Goal: Task Accomplishment & Management: Complete application form

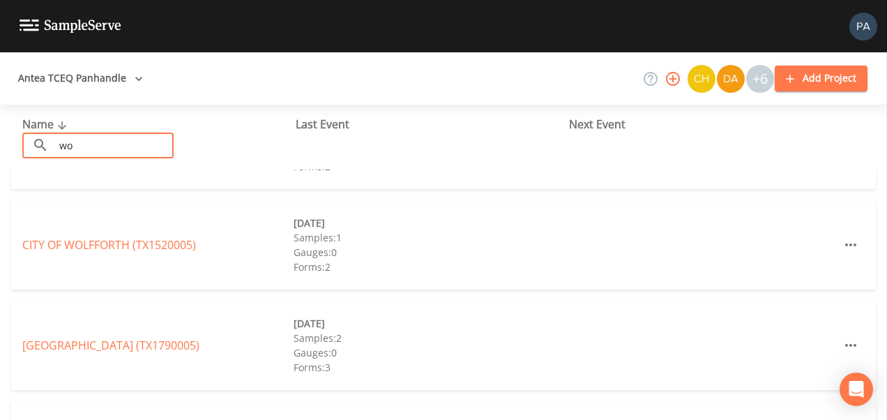
scroll to position [64, 0]
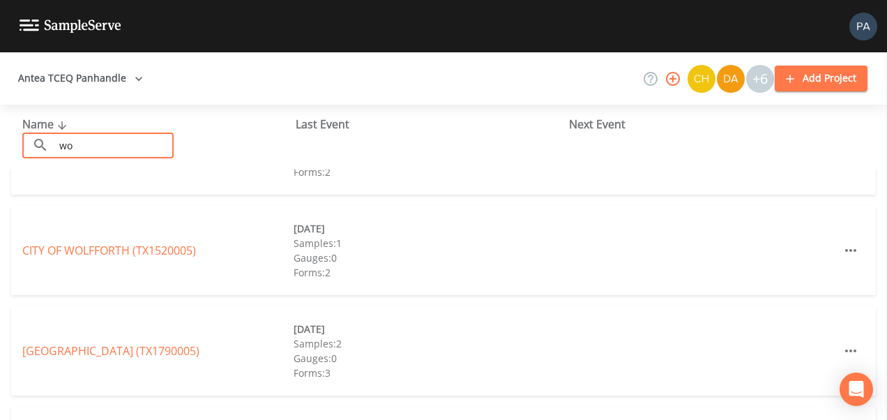
type input "w"
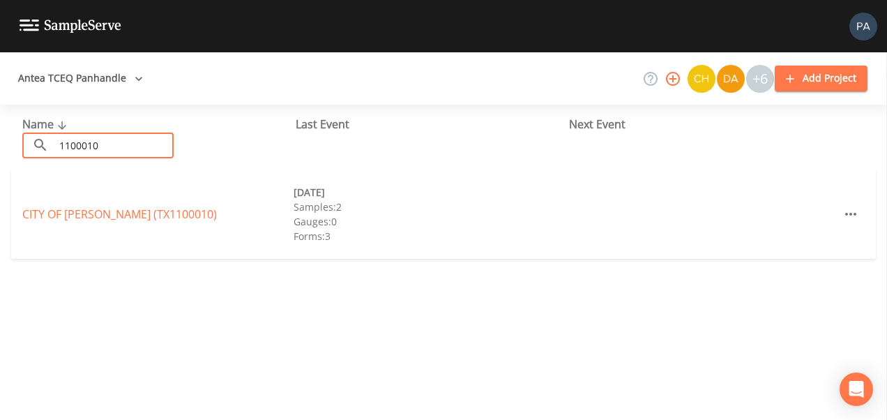
scroll to position [0, 0]
type input "1100010"
click at [142, 208] on link "CITY OF [GEOGRAPHIC_DATA] (TX1100010)" at bounding box center [119, 213] width 194 height 15
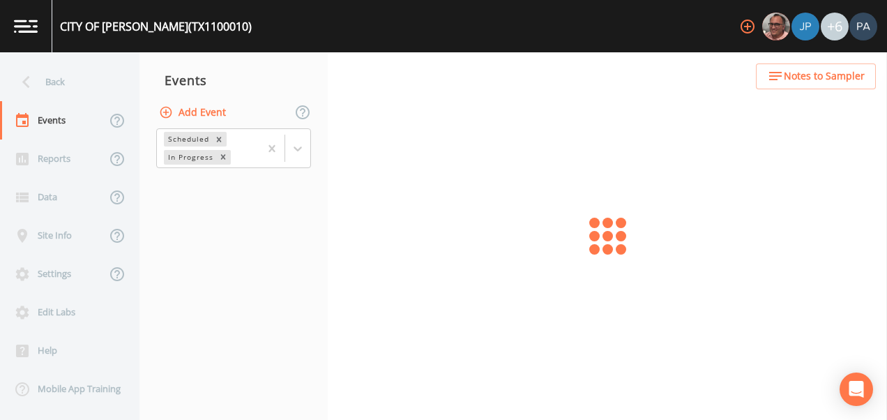
click at [213, 117] on button "Add Event" at bounding box center [193, 113] width 75 height 26
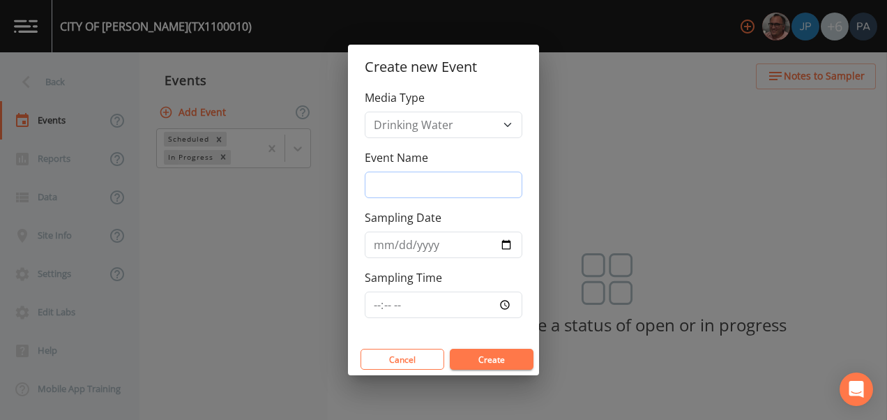
click at [379, 186] on input "Event Name" at bounding box center [444, 184] width 158 height 26
type input "4Q"
click at [503, 247] on input "[DATE]" at bounding box center [444, 244] width 158 height 26
type input "[DATE]"
click at [378, 303] on input "Sampling Time" at bounding box center [444, 304] width 158 height 26
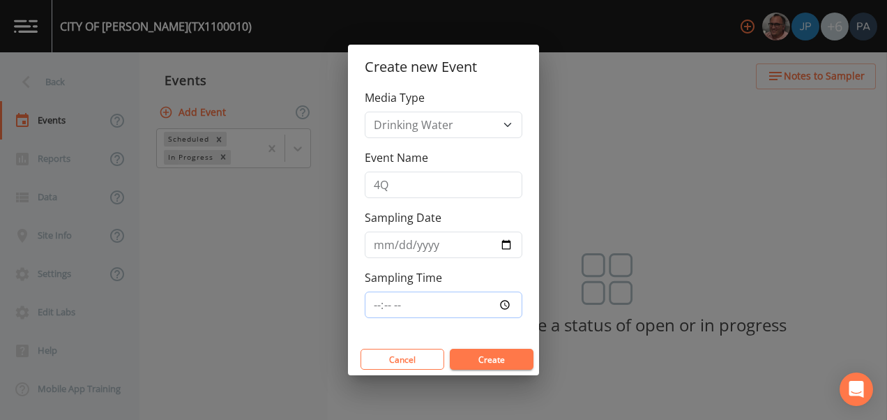
type input "08:30"
click at [450, 349] on button "Create" at bounding box center [492, 359] width 84 height 21
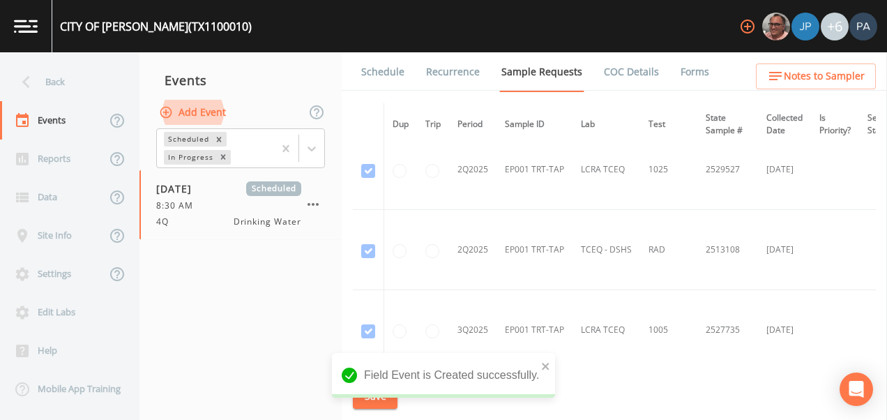
scroll to position [2642, 0]
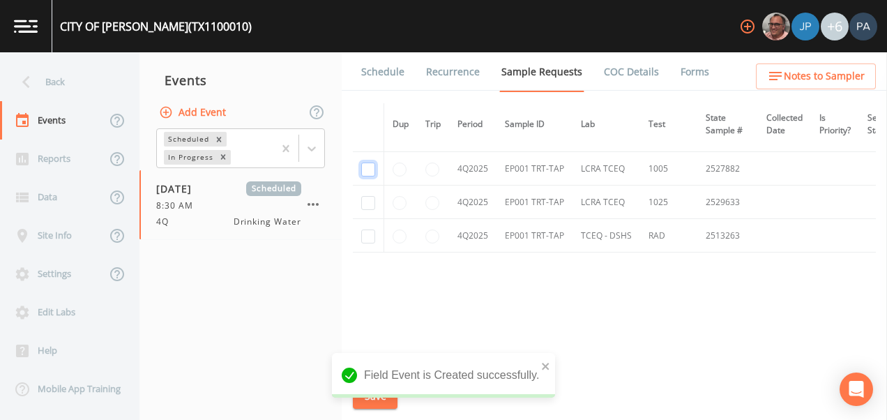
drag, startPoint x: 371, startPoint y: 160, endPoint x: 371, endPoint y: 185, distance: 25.8
click at [371, 162] on input "checkbox" at bounding box center [368, 169] width 14 height 14
checkbox input "true"
drag, startPoint x: 364, startPoint y: 194, endPoint x: 367, endPoint y: 229, distance: 35.7
click at [366, 196] on input "checkbox" at bounding box center [368, 203] width 14 height 14
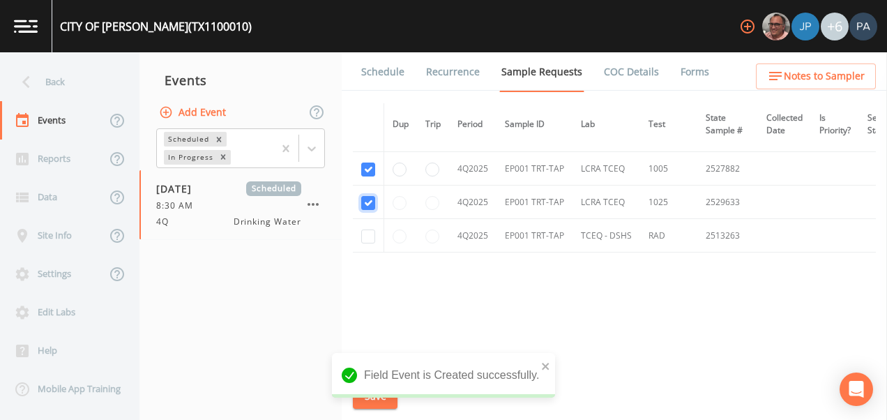
checkbox input "true"
click at [362, 230] on input "checkbox" at bounding box center [368, 236] width 14 height 14
checkbox input "true"
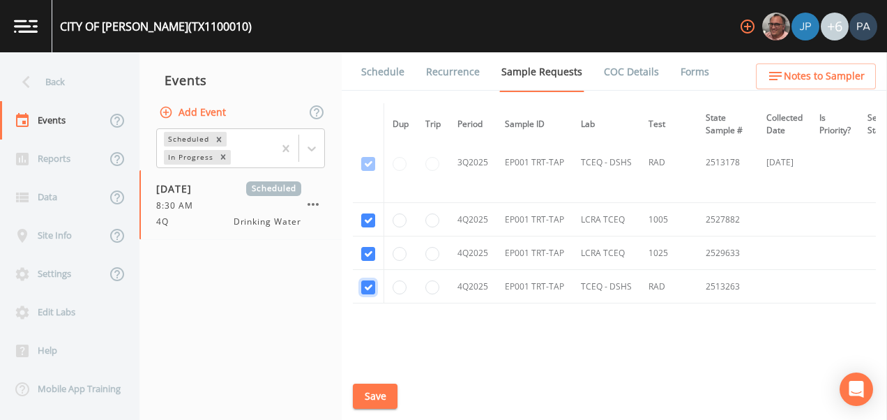
scroll to position [2573, 0]
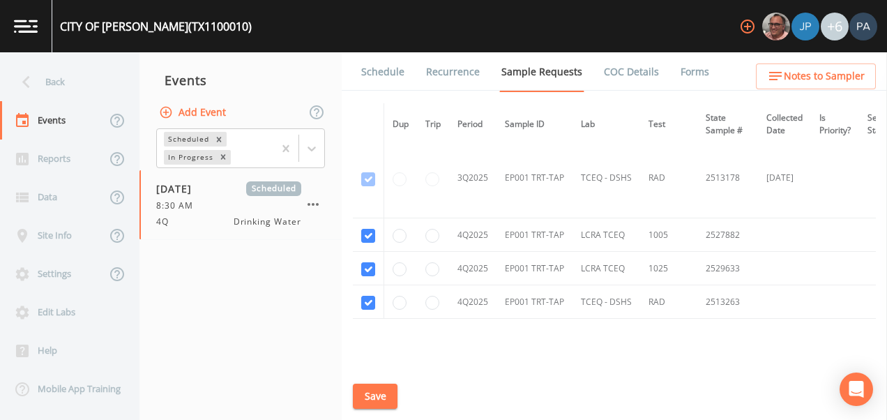
click at [387, 394] on button "Save" at bounding box center [375, 396] width 45 height 26
click at [384, 76] on link "Schedule" at bounding box center [382, 71] width 47 height 39
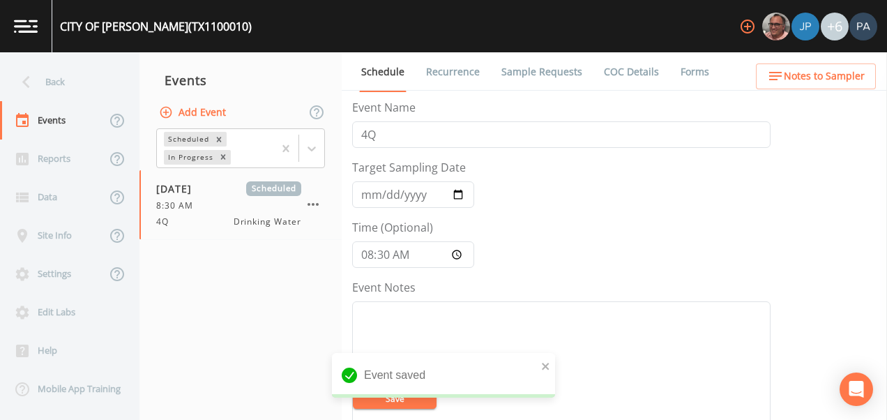
scroll to position [488, 0]
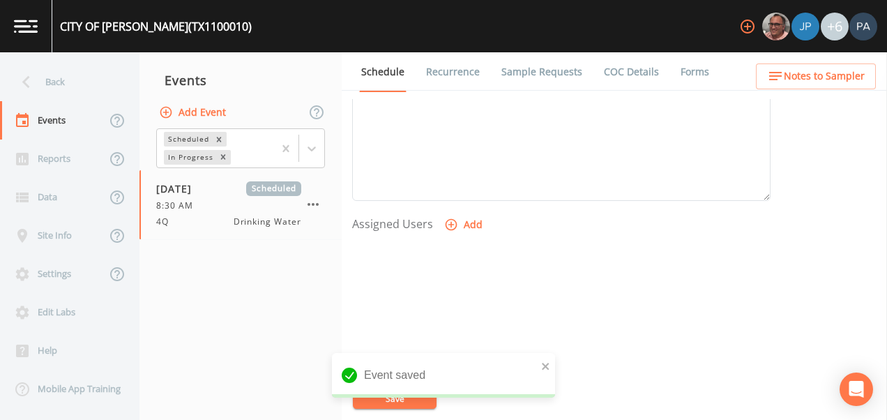
click at [461, 224] on button "Add" at bounding box center [464, 225] width 47 height 26
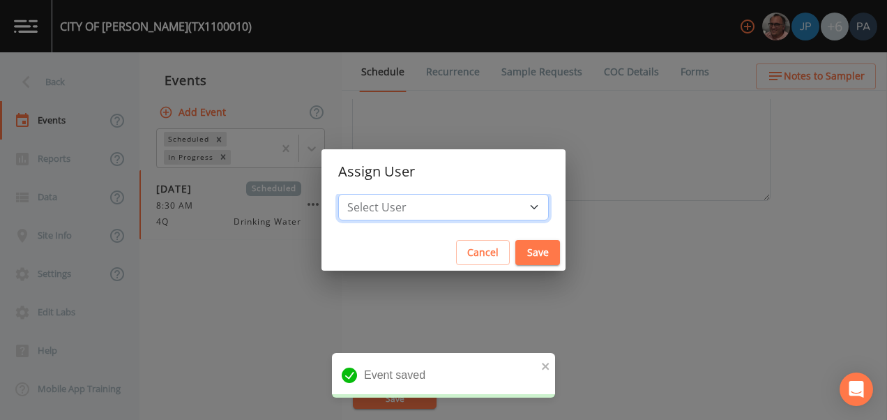
click at [441, 194] on select "Select User [PERSON_NAME] [PERSON_NAME] [PERSON_NAME] [PERSON_NAME] [PERSON_NAM…" at bounding box center [443, 207] width 210 height 26
select select "89eca224-83f1-4c08-b513-3d512749bff6"
click at [382, 194] on select "Select User [PERSON_NAME] [PERSON_NAME] [PERSON_NAME] [PERSON_NAME] [PERSON_NAM…" at bounding box center [443, 207] width 210 height 26
click at [515, 250] on button "Save" at bounding box center [537, 253] width 45 height 26
select select
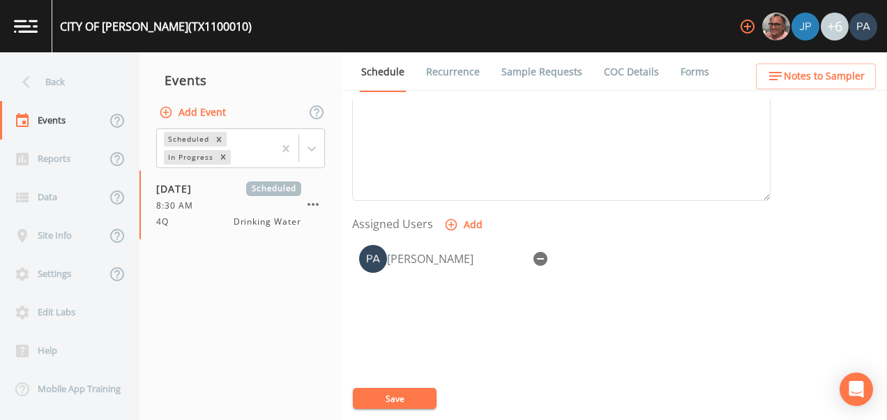
click at [401, 400] on button "Save" at bounding box center [395, 398] width 84 height 21
click at [82, 89] on div "Back" at bounding box center [62, 82] width 125 height 38
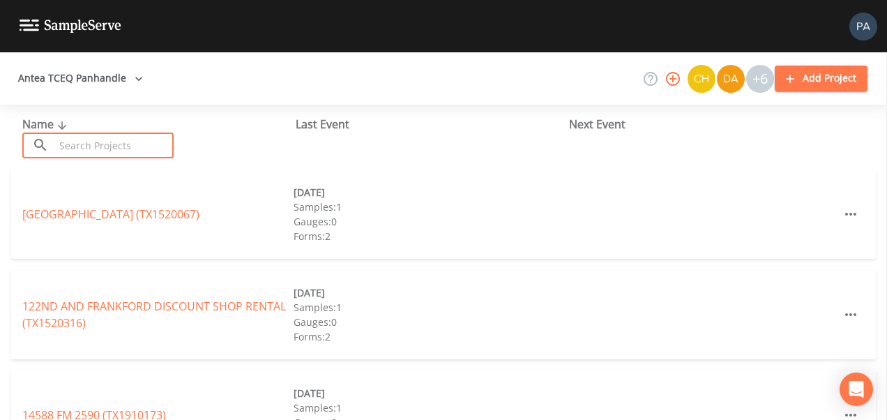
drag, startPoint x: 97, startPoint y: 153, endPoint x: 82, endPoint y: 141, distance: 19.4
click at [96, 151] on input "text" at bounding box center [113, 145] width 119 height 26
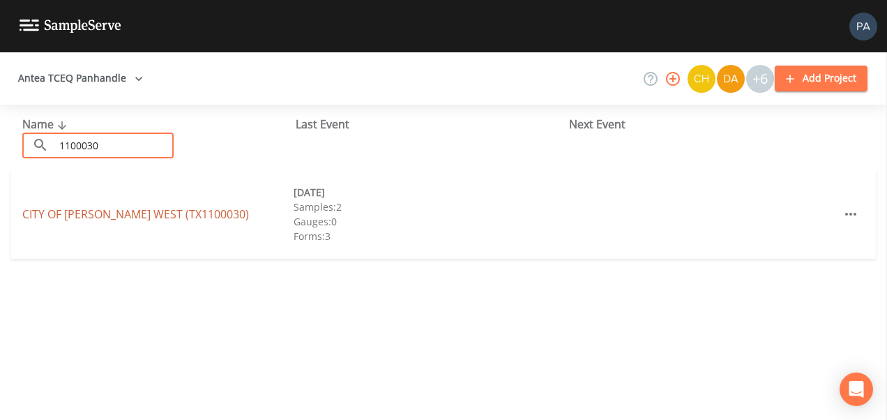
type input "1100030"
click at [121, 210] on link "CITY OF [PERSON_NAME][GEOGRAPHIC_DATA] (TX1100030)" at bounding box center [135, 213] width 227 height 15
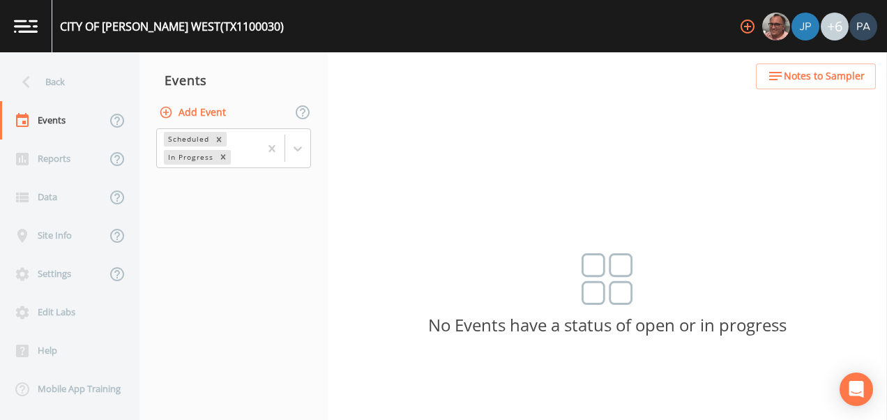
click at [199, 96] on div "Events" at bounding box center [233, 80] width 188 height 35
click at [204, 112] on button "Add Event" at bounding box center [193, 113] width 75 height 26
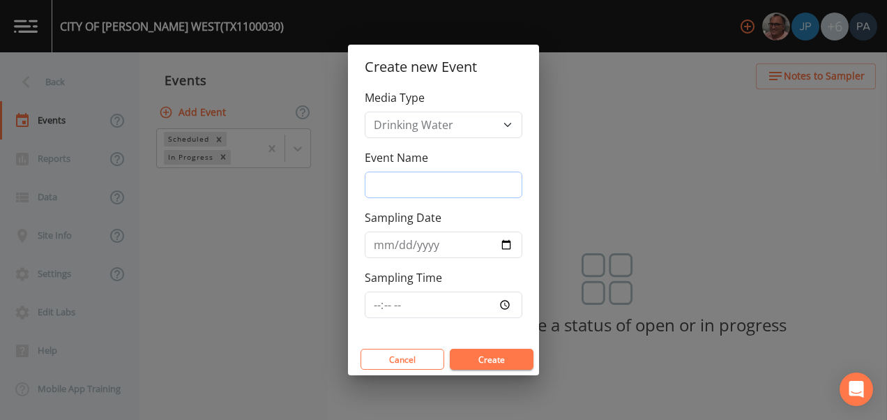
click at [394, 185] on input "Event Name" at bounding box center [444, 184] width 158 height 26
type input "4Q"
type input "[DATE]"
click at [380, 310] on input "Sampling Time" at bounding box center [444, 304] width 158 height 26
type input "09:00"
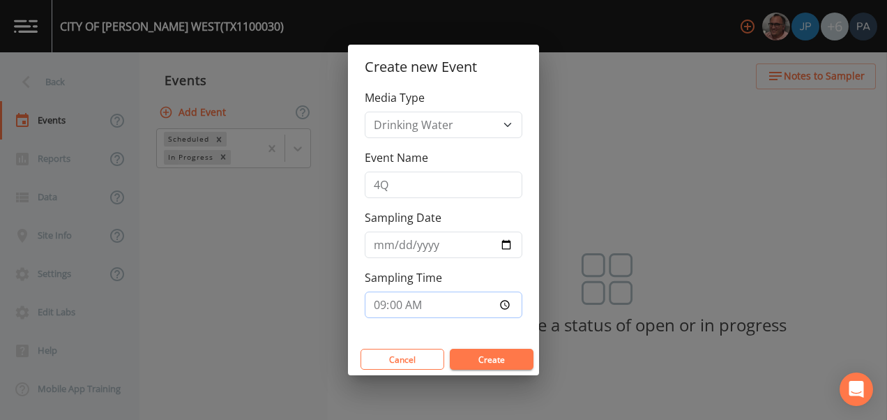
click at [450, 349] on button "Create" at bounding box center [492, 359] width 84 height 21
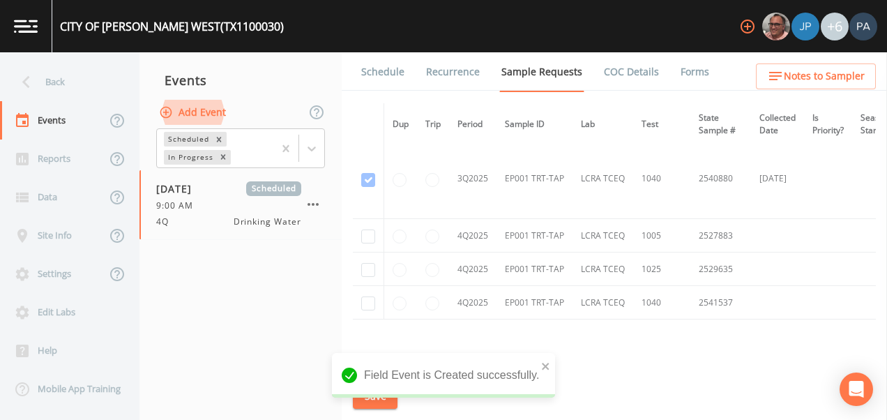
scroll to position [2629, 0]
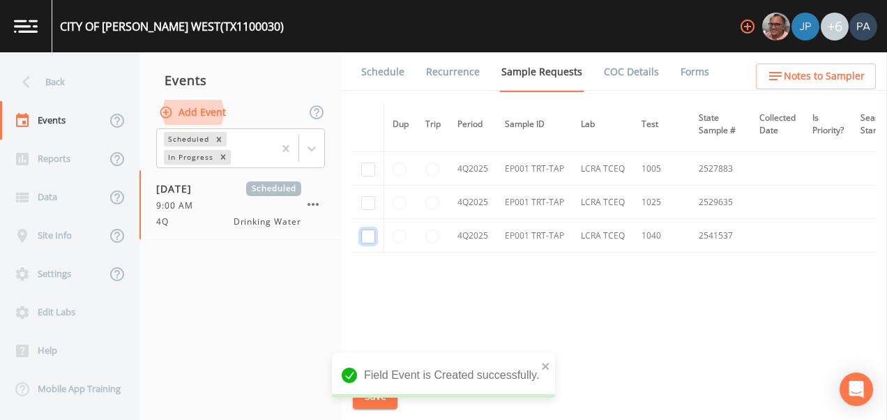
click at [369, 231] on input "checkbox" at bounding box center [368, 236] width 14 height 14
checkbox input "true"
click at [369, 205] on input "checkbox" at bounding box center [368, 203] width 14 height 14
checkbox input "true"
click at [369, 167] on input "checkbox" at bounding box center [368, 169] width 14 height 14
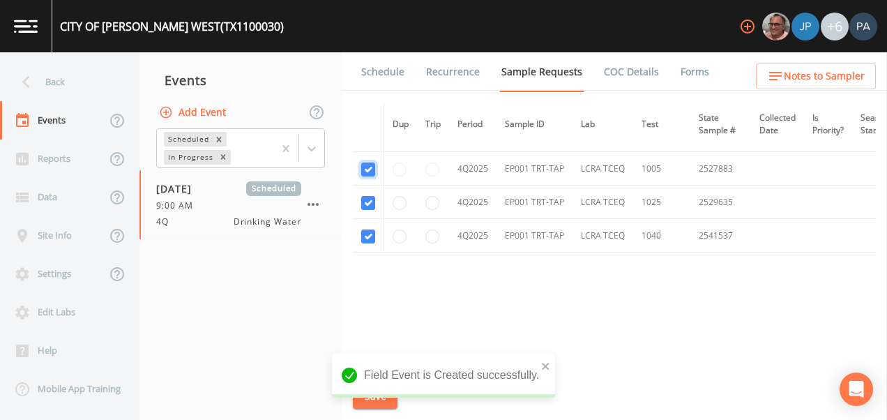
checkbox input "true"
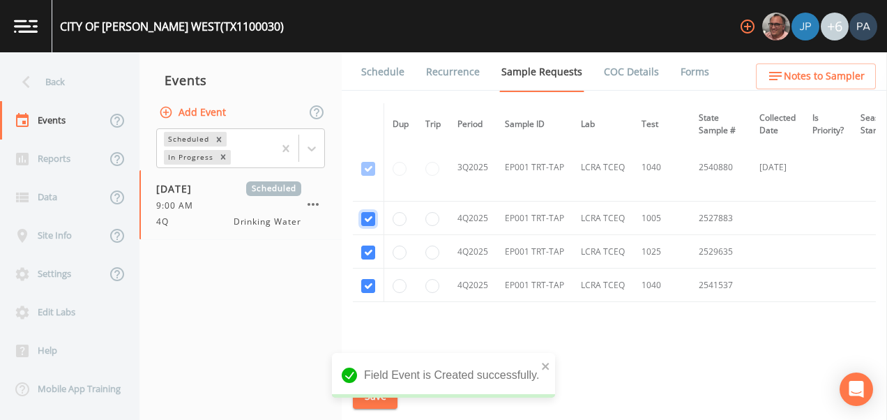
scroll to position [2302, 0]
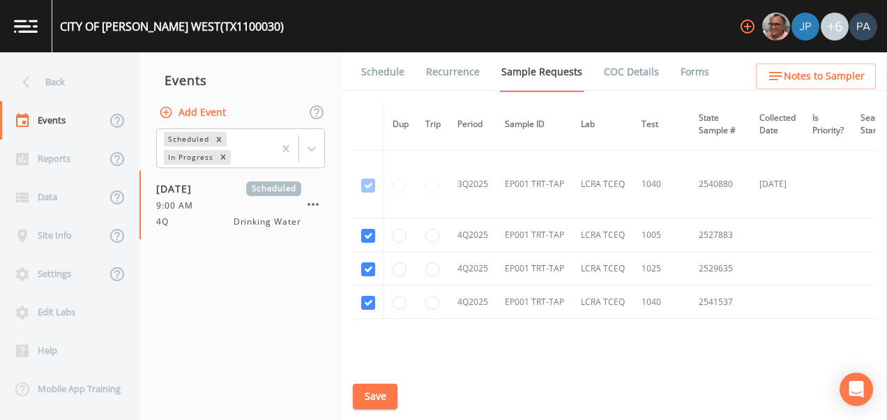
click at [381, 392] on button "Save" at bounding box center [375, 396] width 45 height 26
click at [392, 71] on link "Schedule" at bounding box center [382, 71] width 47 height 39
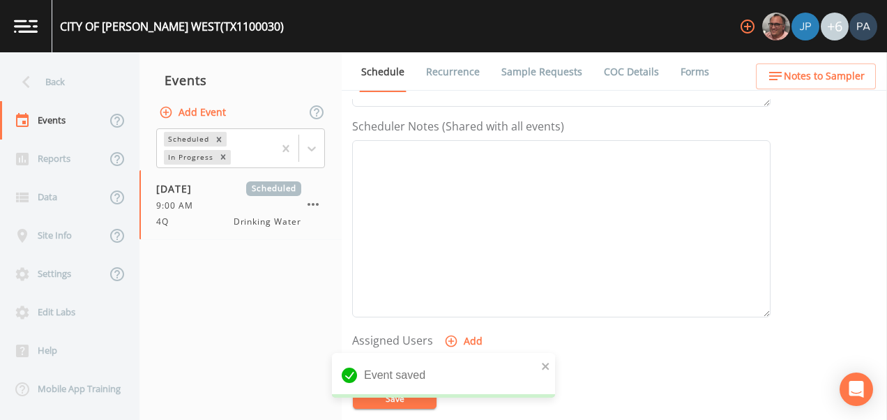
scroll to position [558, 0]
click at [471, 155] on button "Add" at bounding box center [464, 155] width 47 height 26
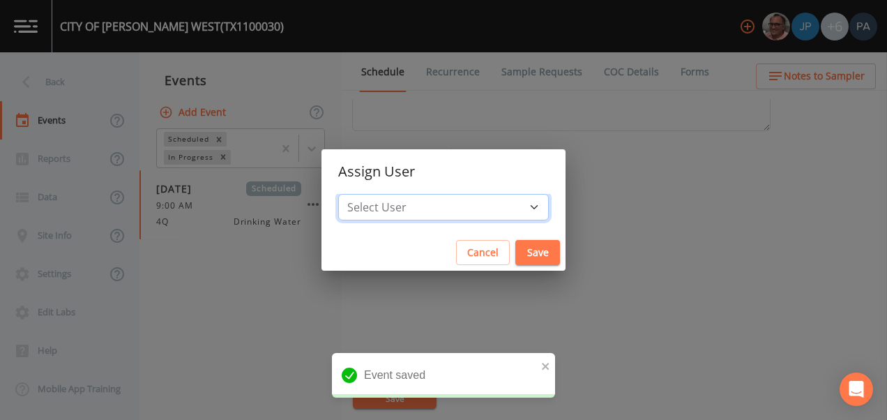
drag, startPoint x: 450, startPoint y: 204, endPoint x: 449, endPoint y: 215, distance: 11.9
click at [450, 204] on select "Select User [PERSON_NAME] [PERSON_NAME] [PERSON_NAME] [PERSON_NAME] [PERSON_NAM…" at bounding box center [443, 207] width 210 height 26
select select "89eca224-83f1-4c08-b513-3d512749bff6"
click at [382, 194] on select "Select User [PERSON_NAME] [PERSON_NAME] [PERSON_NAME] [PERSON_NAME] [PERSON_NAM…" at bounding box center [443, 207] width 210 height 26
click at [515, 251] on button "Save" at bounding box center [537, 253] width 45 height 26
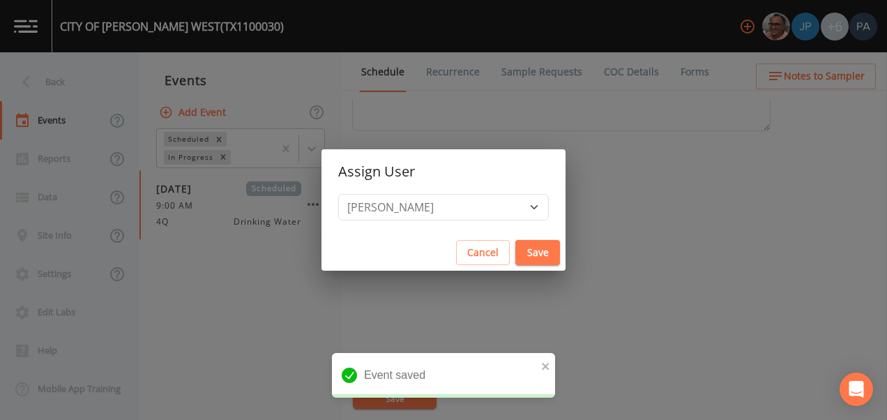
select select
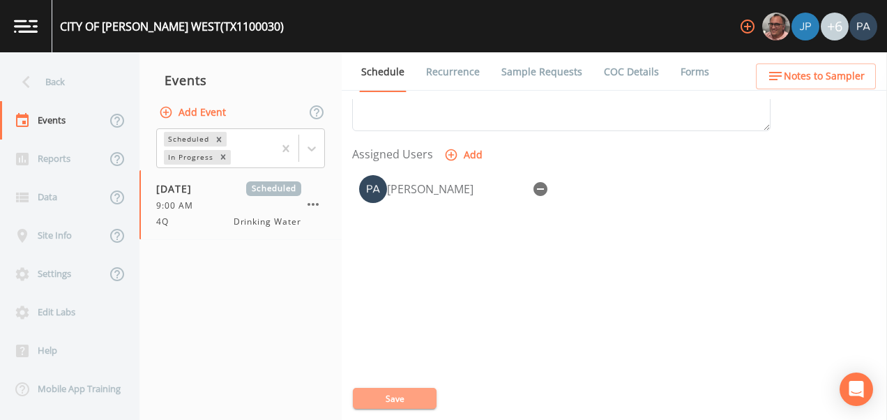
click at [387, 392] on button "Save" at bounding box center [395, 398] width 84 height 21
click at [90, 82] on div "Back" at bounding box center [62, 82] width 125 height 38
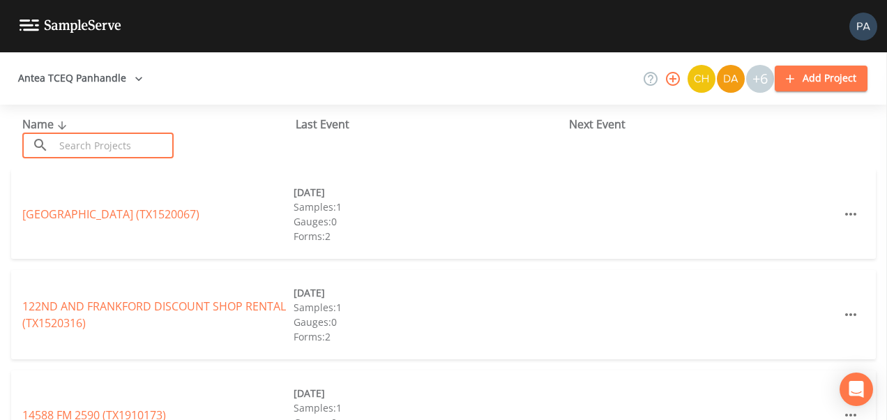
click at [83, 145] on input "text" at bounding box center [113, 145] width 119 height 26
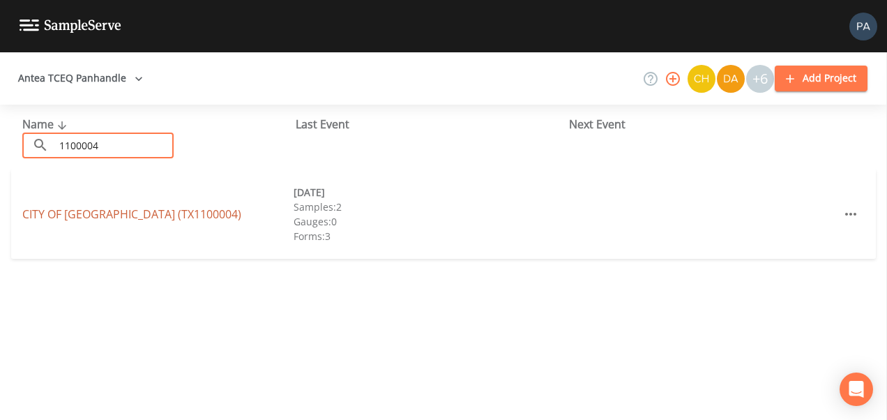
type input "1100004"
click at [112, 208] on link "CITY OF [GEOGRAPHIC_DATA] (TX1100004)" at bounding box center [131, 213] width 219 height 15
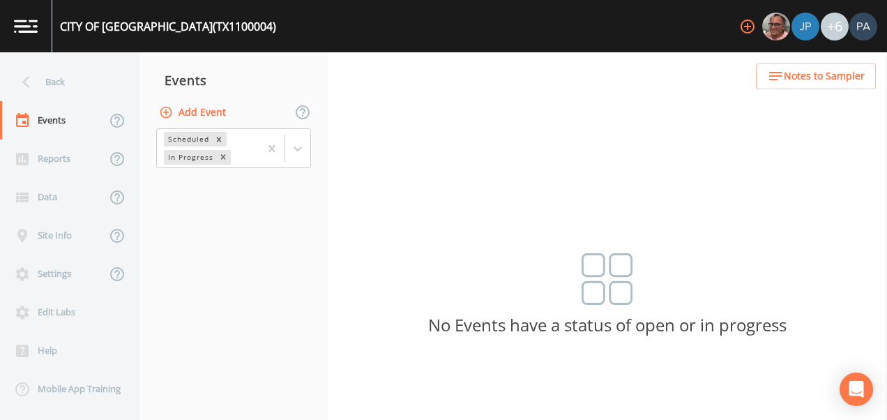
click at [211, 107] on button "Add Event" at bounding box center [193, 113] width 75 height 26
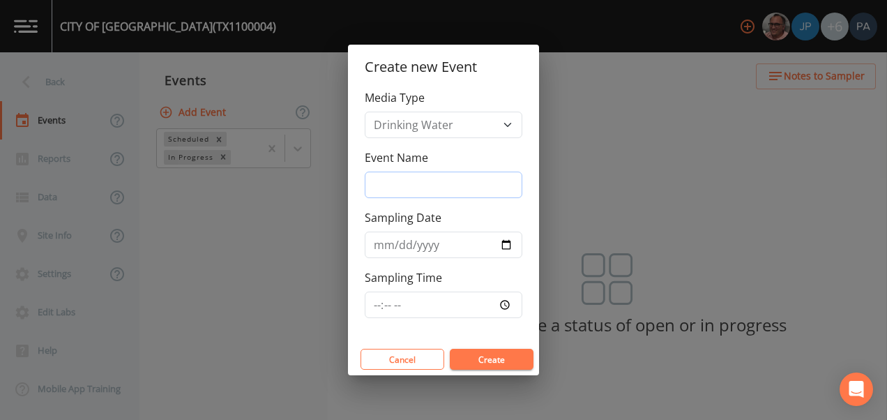
click at [409, 185] on input "Event Name" at bounding box center [444, 184] width 158 height 26
type input "4Q"
type input "[DATE]"
click at [378, 300] on input "Sampling Time" at bounding box center [444, 304] width 158 height 26
type input "09:30"
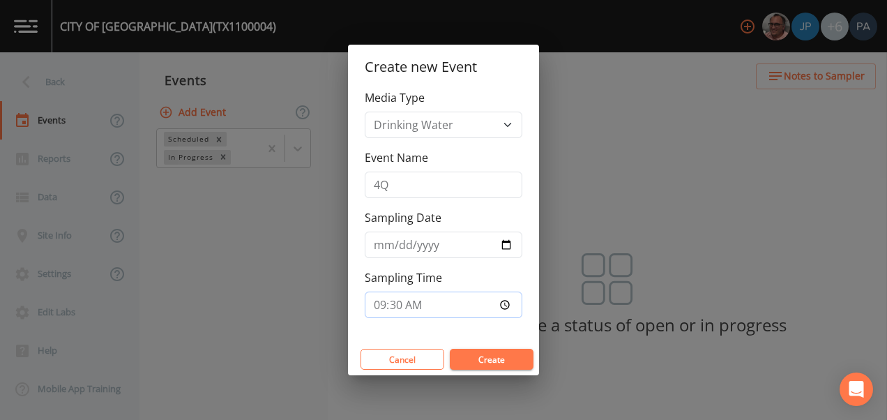
click at [450, 349] on button "Create" at bounding box center [492, 359] width 84 height 21
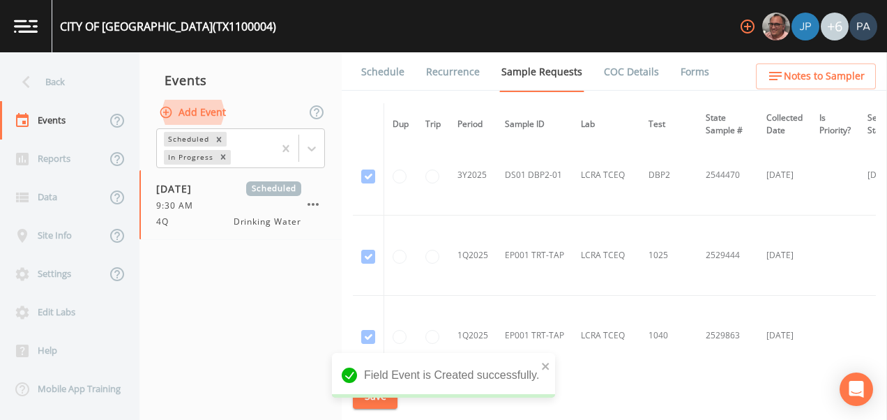
scroll to position [2048, 0]
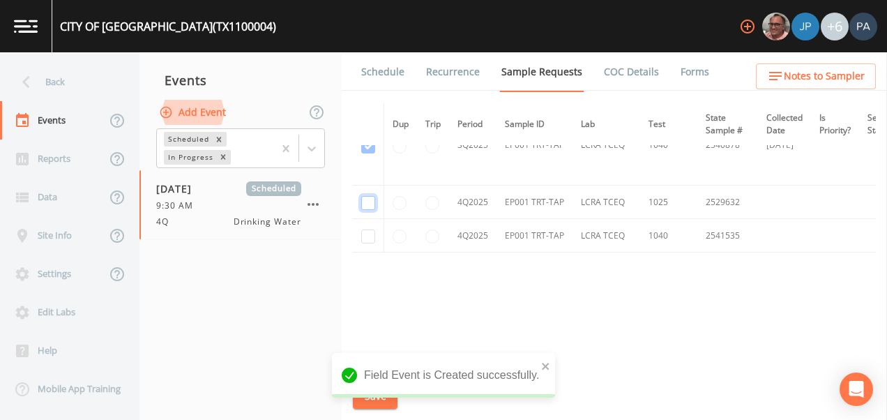
click at [367, 203] on input "checkbox" at bounding box center [368, 203] width 14 height 14
checkbox input "true"
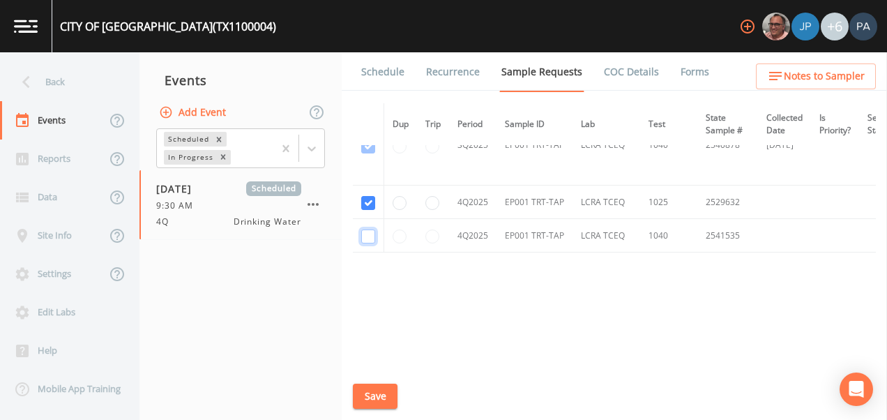
click at [370, 233] on input "checkbox" at bounding box center [368, 236] width 14 height 14
checkbox input "true"
click at [375, 390] on button "Save" at bounding box center [375, 396] width 45 height 26
click at [395, 69] on link "Schedule" at bounding box center [382, 71] width 47 height 39
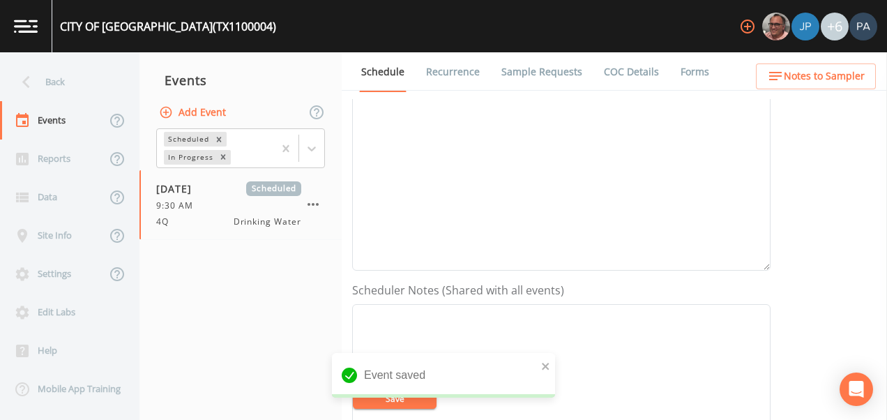
scroll to position [418, 0]
click at [468, 293] on button "Add" at bounding box center [464, 295] width 47 height 26
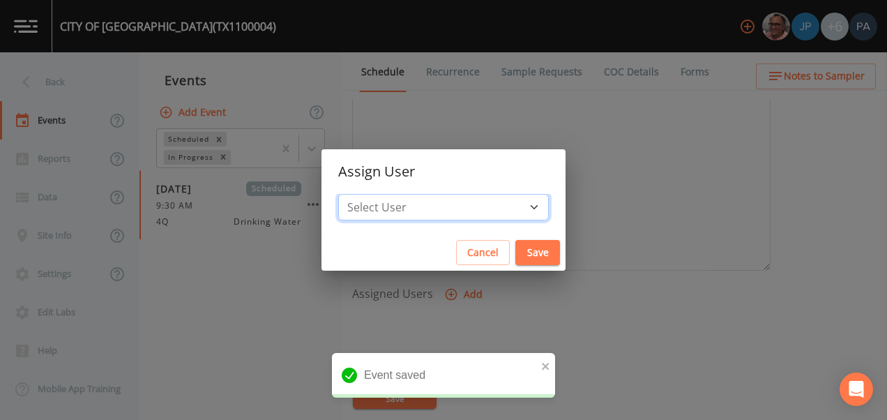
drag, startPoint x: 432, startPoint y: 206, endPoint x: 438, endPoint y: 219, distance: 14.7
click at [432, 206] on select "Select User [PERSON_NAME] [PERSON_NAME] [PERSON_NAME] [PERSON_NAME] [PERSON_NAM…" at bounding box center [443, 207] width 210 height 26
select select "89eca224-83f1-4c08-b513-3d512749bff6"
click at [382, 194] on select "Select User [PERSON_NAME] [PERSON_NAME] [PERSON_NAME] [PERSON_NAME] [PERSON_NAM…" at bounding box center [443, 207] width 210 height 26
click at [515, 253] on button "Save" at bounding box center [537, 253] width 45 height 26
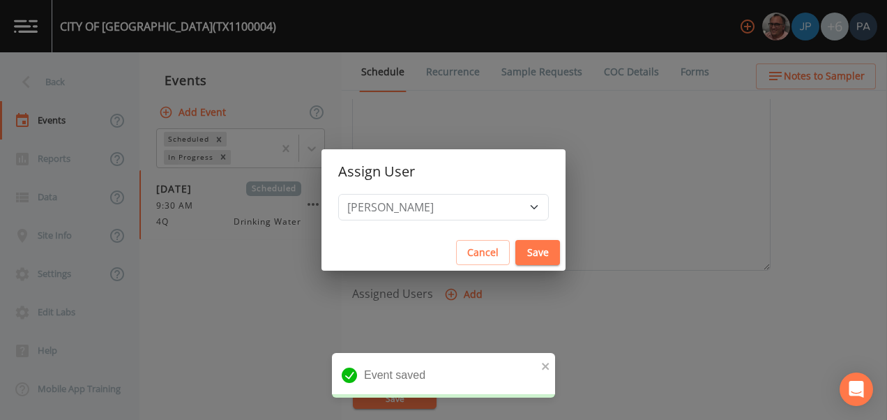
select select
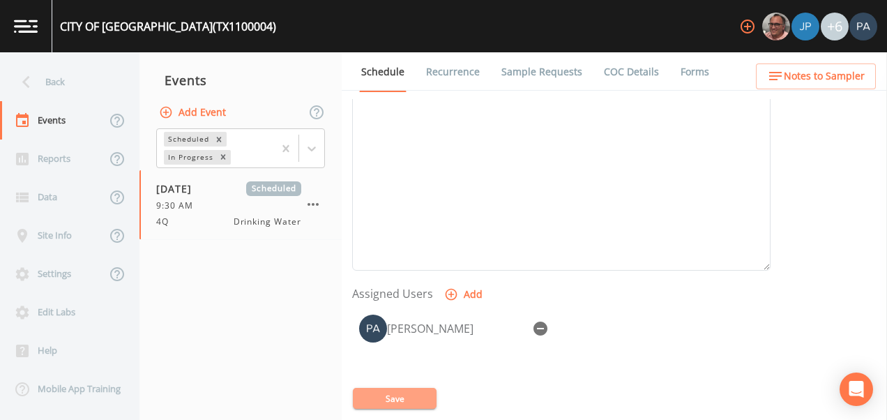
click at [402, 398] on button "Save" at bounding box center [395, 398] width 84 height 21
click at [406, 397] on button "Save" at bounding box center [395, 398] width 84 height 21
click at [85, 88] on div "Back" at bounding box center [62, 82] width 125 height 38
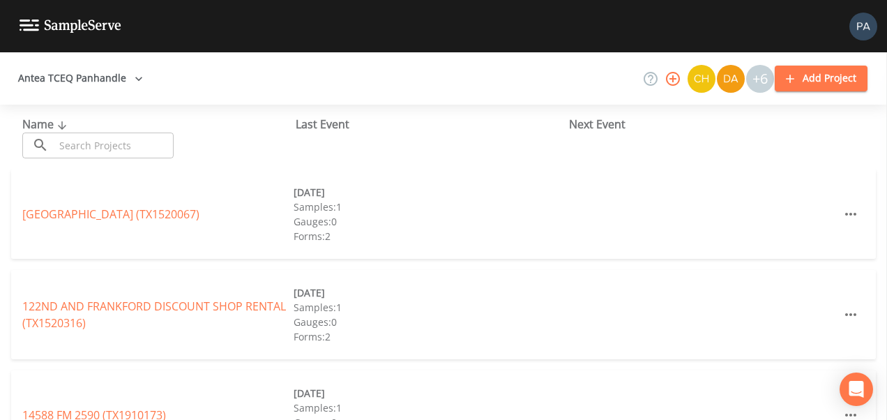
click at [115, 152] on input "text" at bounding box center [113, 145] width 119 height 26
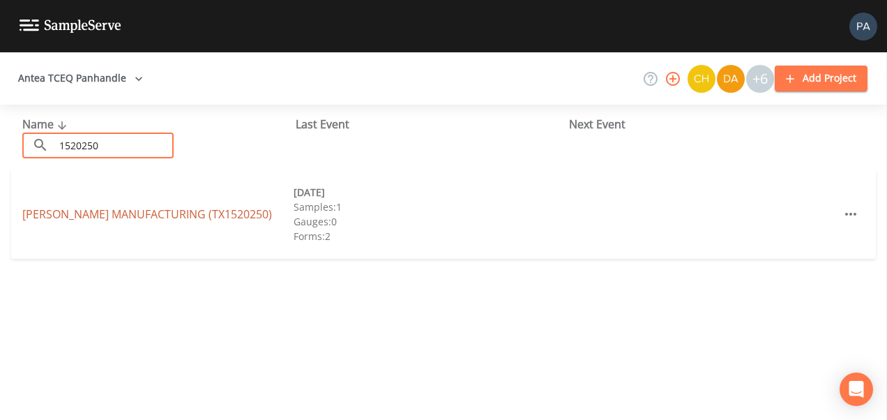
type input "1520250"
click at [129, 213] on link "[PERSON_NAME] MANUFACTURING (TX1520250)" at bounding box center [147, 213] width 250 height 15
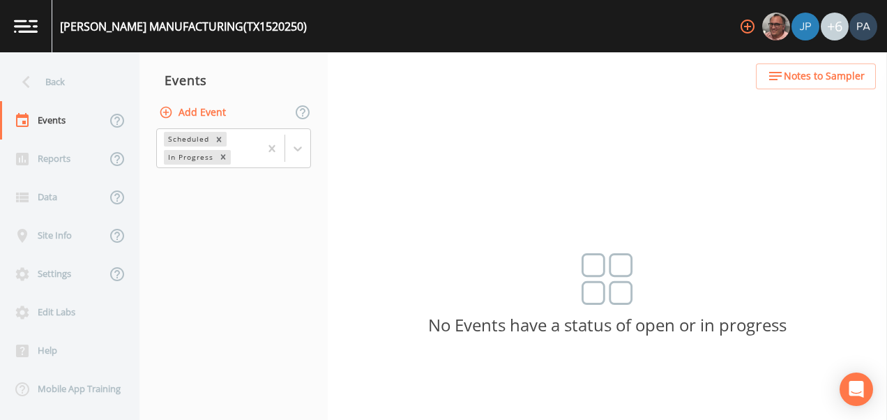
click at [192, 114] on button "Add Event" at bounding box center [193, 113] width 75 height 26
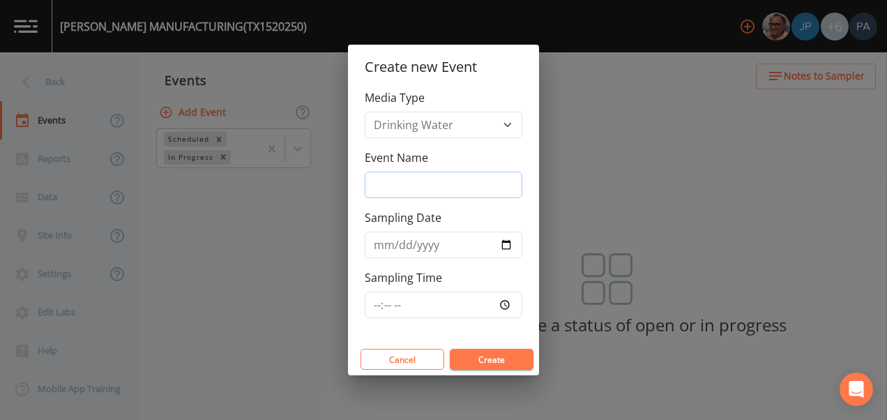
click at [415, 182] on input "Event Name" at bounding box center [444, 184] width 158 height 26
type input "4Q"
type input "[DATE]"
click at [378, 303] on input "Sampling Time" at bounding box center [444, 304] width 158 height 26
type input "10:00"
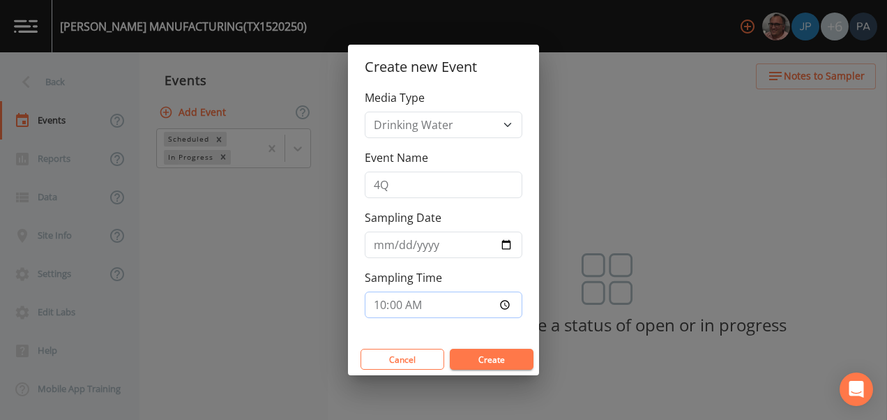
click at [450, 349] on button "Create" at bounding box center [492, 359] width 84 height 21
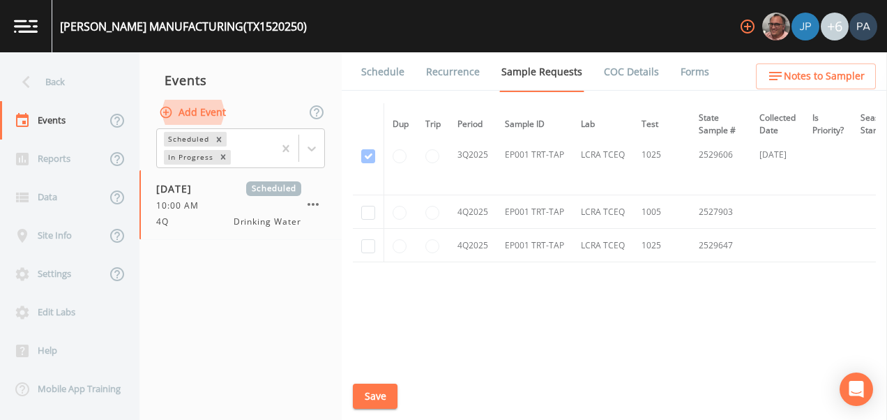
scroll to position [2081, 0]
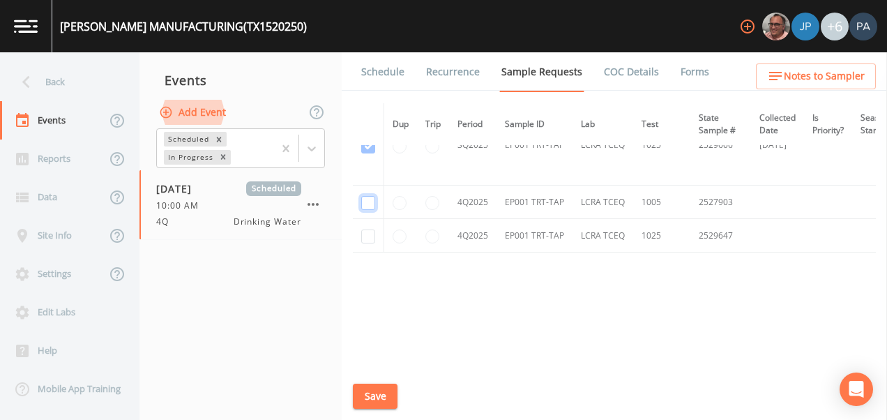
click at [367, 196] on input "checkbox" at bounding box center [368, 203] width 14 height 14
checkbox input "true"
click at [369, 231] on input "checkbox" at bounding box center [368, 236] width 14 height 14
checkbox input "true"
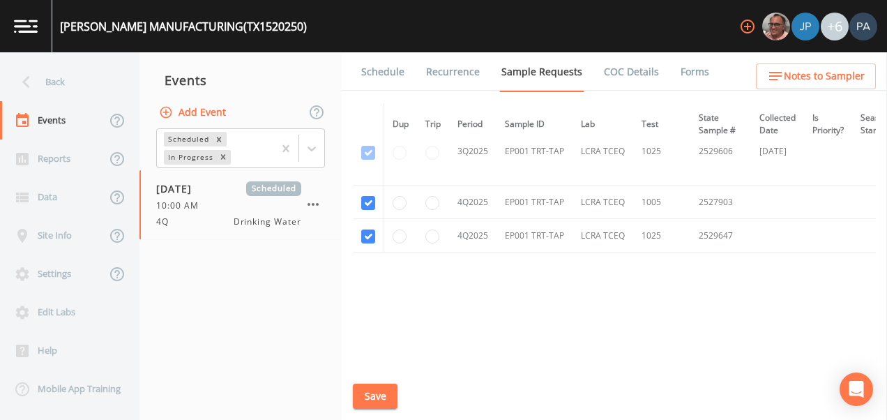
click at [381, 395] on button "Save" at bounding box center [375, 396] width 45 height 26
click at [385, 68] on link "Schedule" at bounding box center [382, 71] width 47 height 39
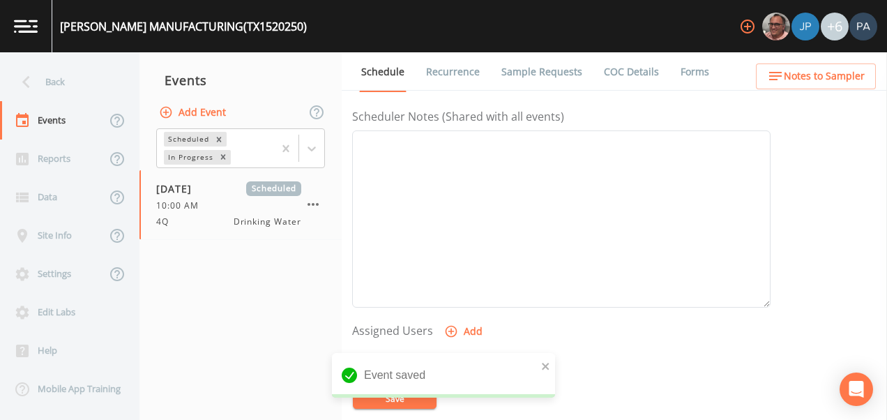
scroll to position [558, 0]
click at [474, 157] on button "Add" at bounding box center [464, 155] width 47 height 26
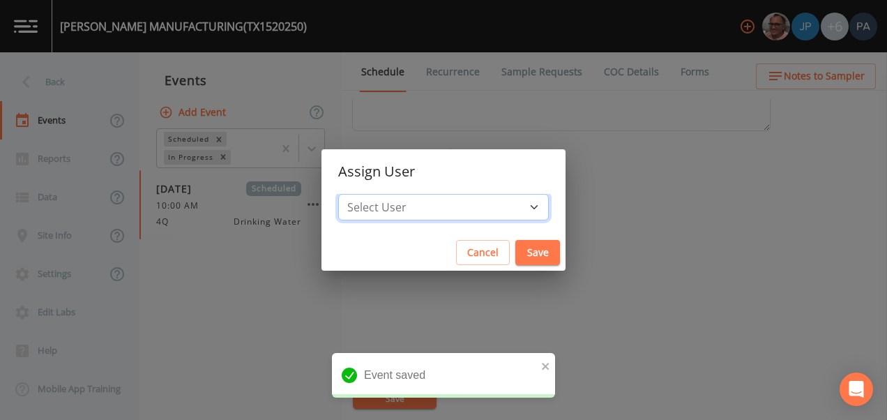
click at [462, 204] on select "Select User [PERSON_NAME] [PERSON_NAME] [PERSON_NAME] [PERSON_NAME] [PERSON_NAM…" at bounding box center [443, 207] width 210 height 26
select select "89eca224-83f1-4c08-b513-3d512749bff6"
click at [382, 194] on select "Select User [PERSON_NAME] [PERSON_NAME] [PERSON_NAME] [PERSON_NAME] [PERSON_NAM…" at bounding box center [443, 207] width 210 height 26
click at [515, 252] on button "Save" at bounding box center [537, 253] width 45 height 26
select select
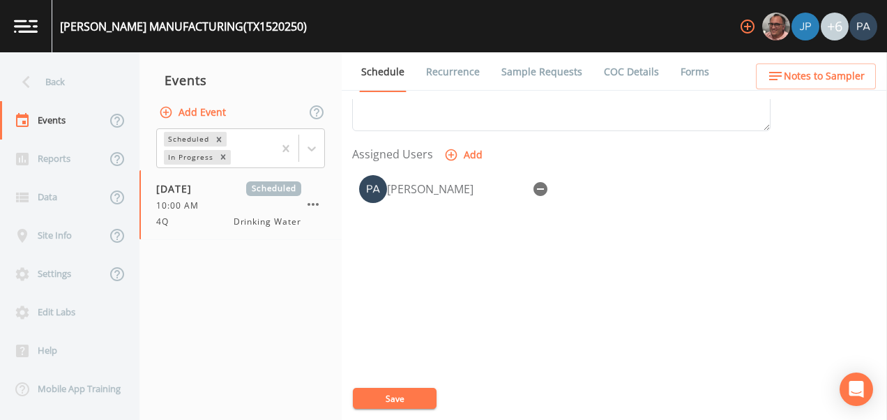
click at [382, 393] on button "Save" at bounding box center [395, 398] width 84 height 21
click at [49, 68] on div "Back" at bounding box center [62, 82] width 125 height 38
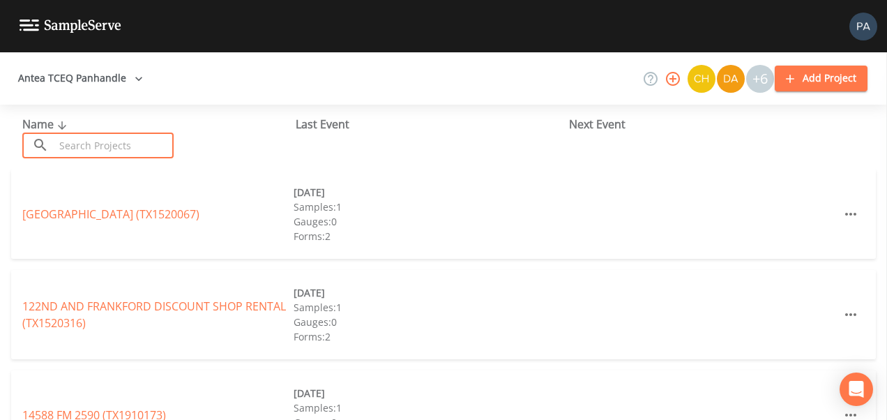
click at [102, 143] on input "text" at bounding box center [113, 145] width 119 height 26
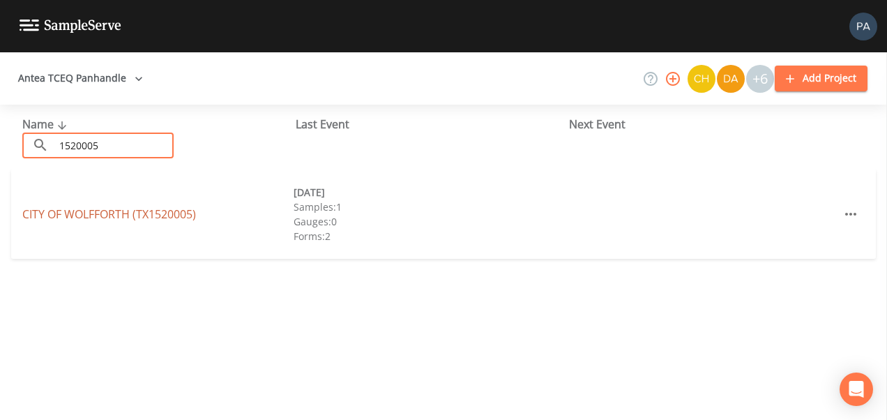
type input "1520005"
click at [138, 217] on link "CITY OF [GEOGRAPHIC_DATA] (TX1520005)" at bounding box center [109, 213] width 174 height 15
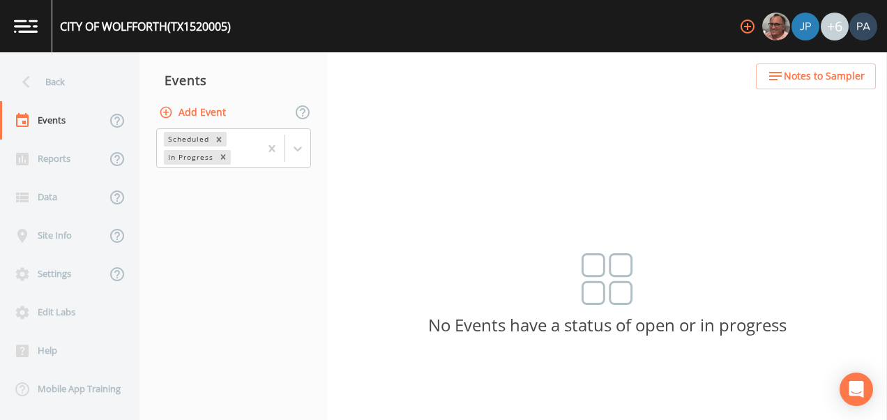
click at [216, 114] on button "Add Event" at bounding box center [193, 113] width 75 height 26
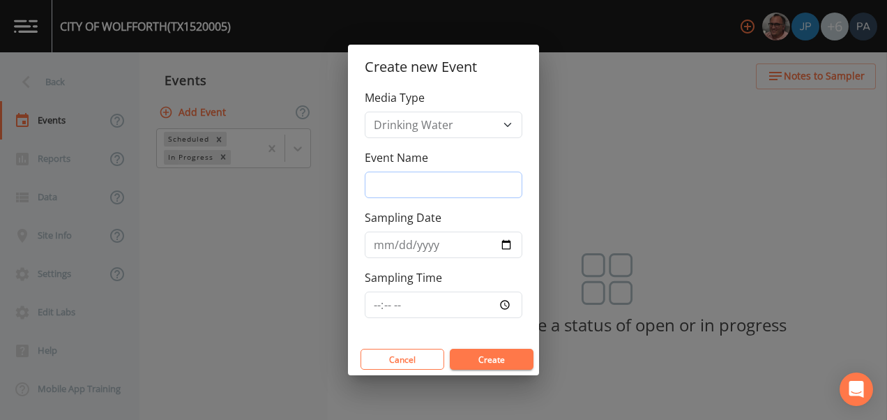
click at [415, 187] on input "Event Name" at bounding box center [444, 184] width 158 height 26
type input "4Q"
type input "[DATE]"
click at [378, 305] on input "Sampling Time" at bounding box center [444, 304] width 158 height 26
type input "10:30"
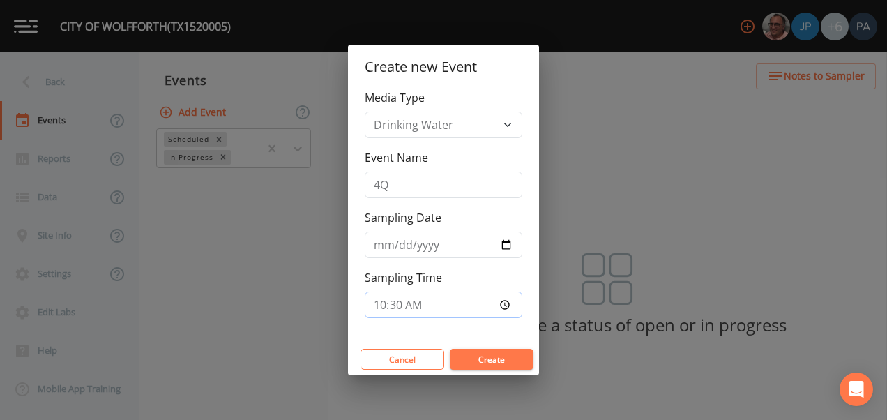
click at [450, 349] on button "Create" at bounding box center [492, 359] width 84 height 21
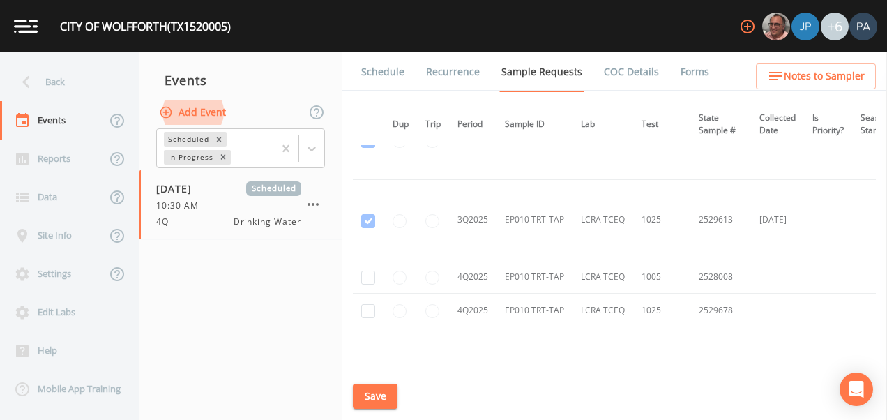
scroll to position [2048, 0]
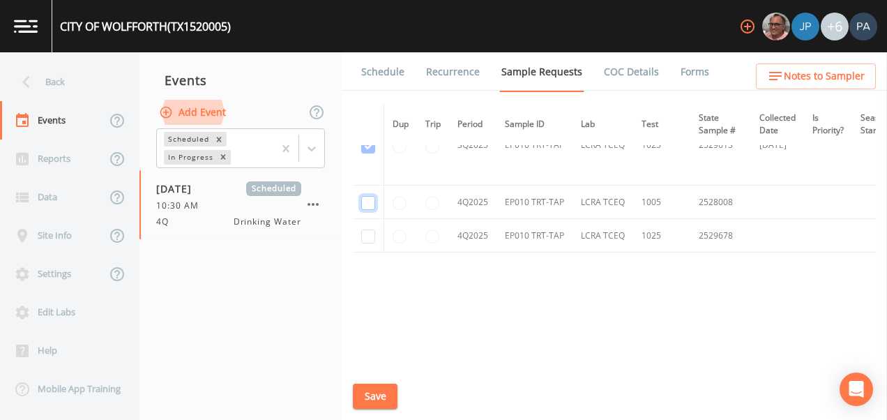
drag, startPoint x: 369, startPoint y: 201, endPoint x: 376, endPoint y: 206, distance: 8.5
click at [372, 201] on input "checkbox" at bounding box center [368, 203] width 14 height 14
checkbox input "true"
click at [362, 229] on td at bounding box center [368, 235] width 31 height 33
click at [367, 233] on input "checkbox" at bounding box center [368, 236] width 14 height 14
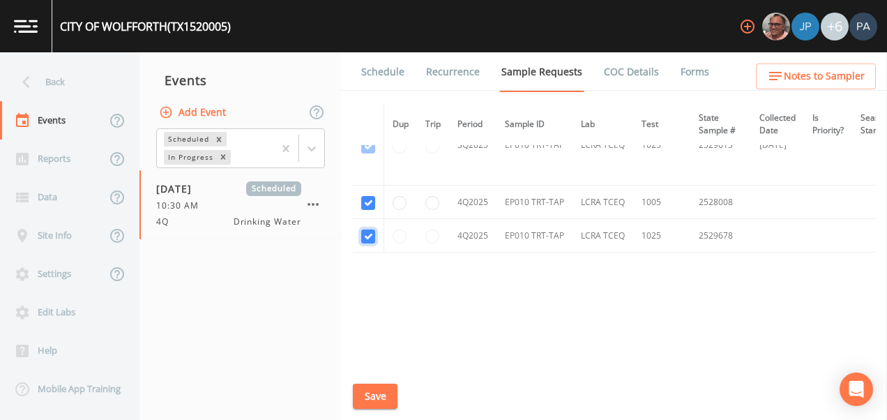
checkbox input "true"
click at [381, 386] on button "Save" at bounding box center [375, 396] width 45 height 26
click at [392, 63] on link "Schedule" at bounding box center [382, 71] width 47 height 39
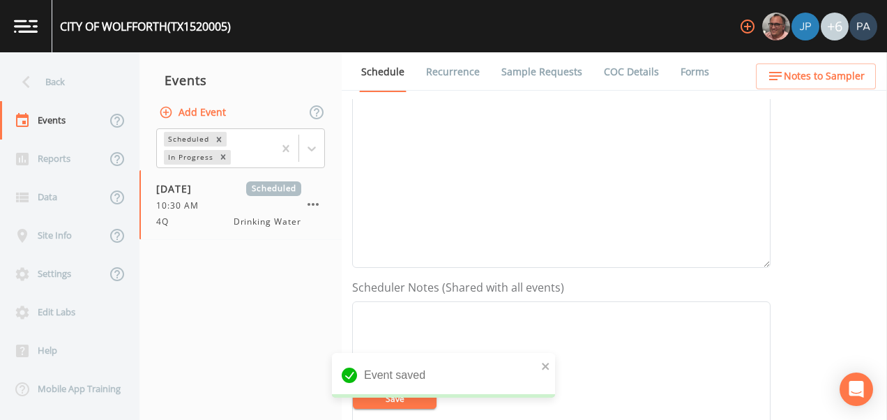
scroll to position [563, 0]
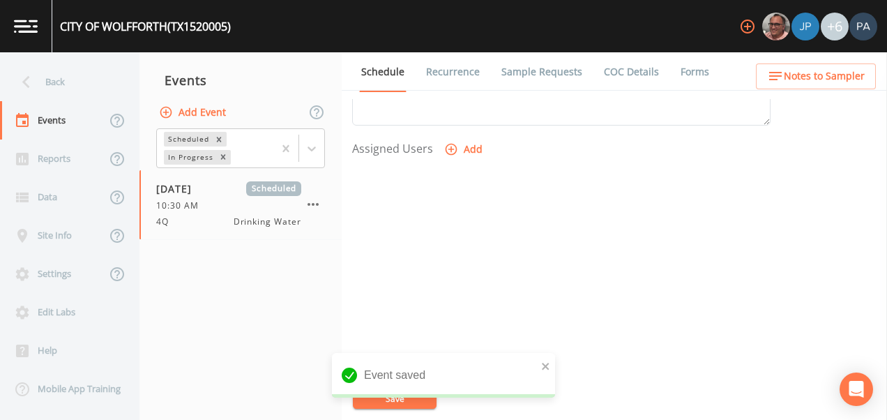
click at [478, 145] on button "Add" at bounding box center [464, 150] width 47 height 26
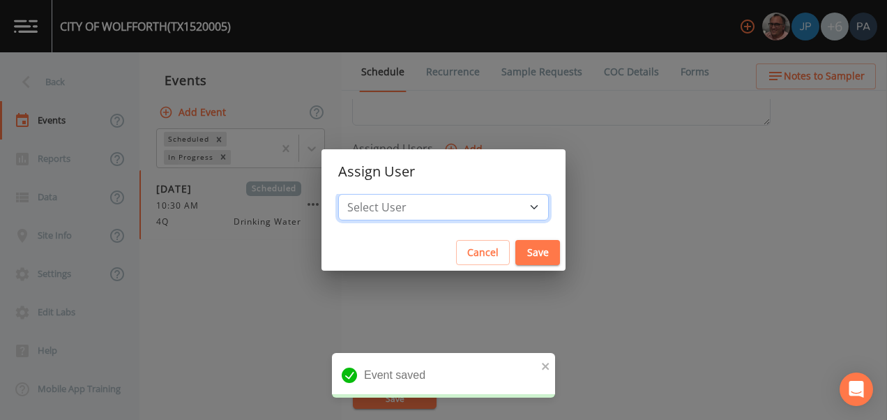
click at [482, 201] on select "Select User [PERSON_NAME] [PERSON_NAME] [PERSON_NAME] [PERSON_NAME] [PERSON_NAM…" at bounding box center [443, 207] width 210 height 26
select select "89eca224-83f1-4c08-b513-3d512749bff6"
click at [382, 194] on select "Select User [PERSON_NAME] [PERSON_NAME] [PERSON_NAME] [PERSON_NAME] [PERSON_NAM…" at bounding box center [443, 207] width 210 height 26
click at [515, 261] on button "Save" at bounding box center [537, 253] width 45 height 26
select select
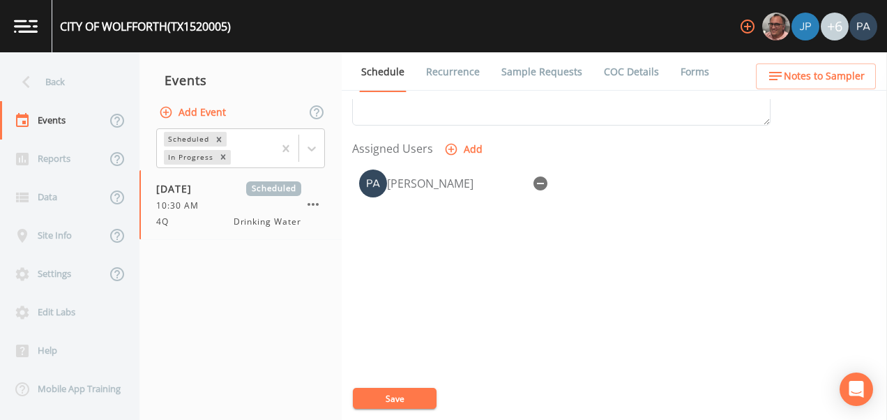
click at [389, 398] on button "Save" at bounding box center [395, 398] width 84 height 21
click at [92, 78] on div "Back" at bounding box center [62, 82] width 125 height 38
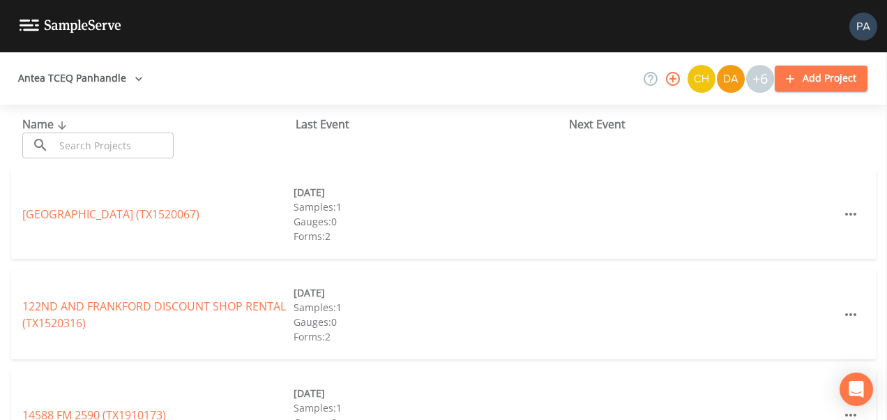
click at [93, 138] on input "text" at bounding box center [113, 145] width 119 height 26
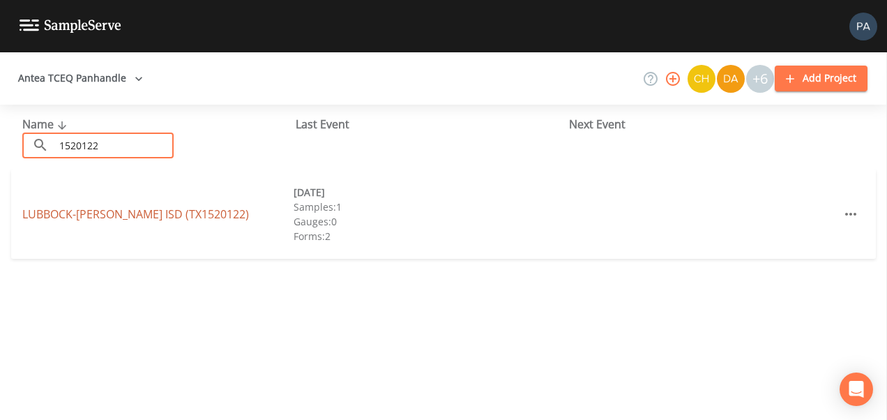
type input "1520122"
click at [129, 210] on link "LUBBOCK-[PERSON_NAME] ISD (TX1520122)" at bounding box center [135, 213] width 227 height 15
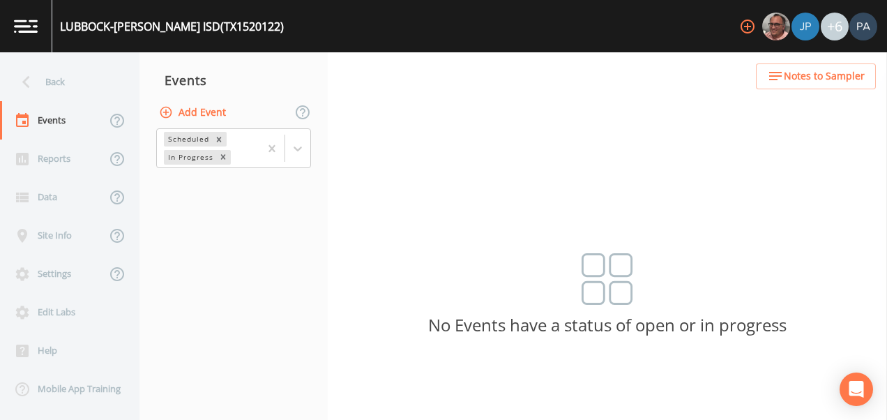
click at [200, 98] on div "Add Event" at bounding box center [233, 112] width 188 height 29
click at [202, 110] on button "Add Event" at bounding box center [193, 113] width 75 height 26
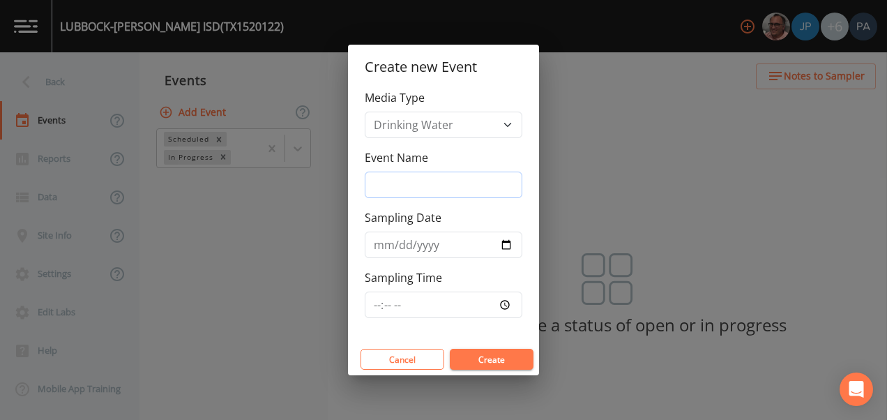
click at [384, 175] on input "Event Name" at bounding box center [444, 184] width 158 height 26
type input "4Q"
type input "[DATE]"
click at [372, 304] on input "Sampling Time" at bounding box center [444, 304] width 158 height 26
type input "13:00"
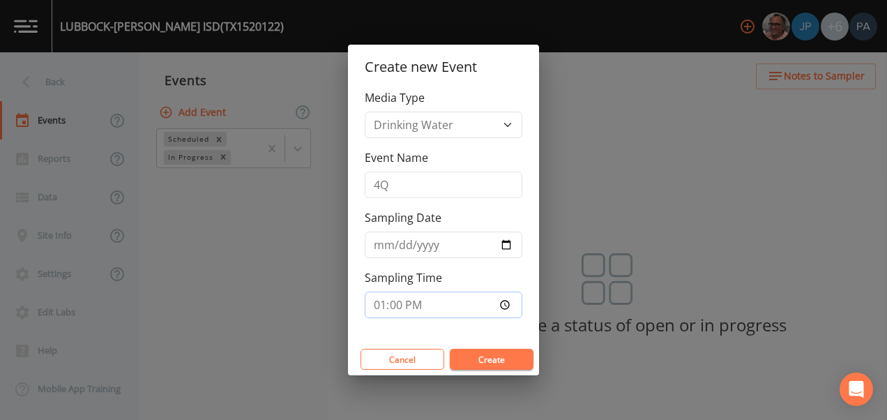
click at [450, 349] on button "Create" at bounding box center [492, 359] width 84 height 21
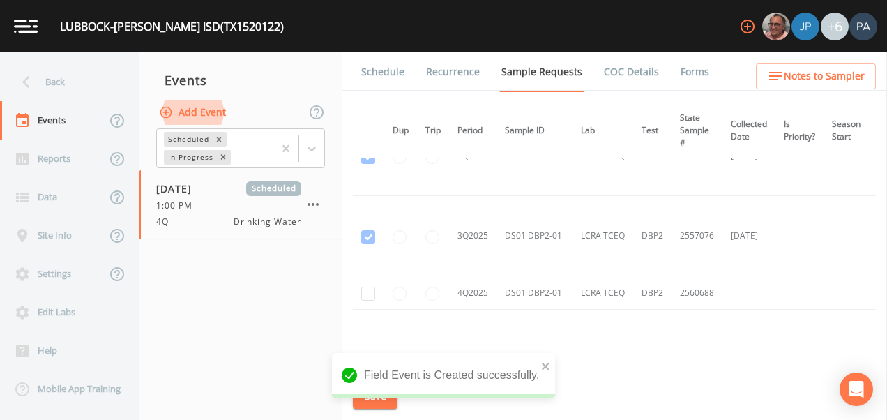
scroll to position [664, 0]
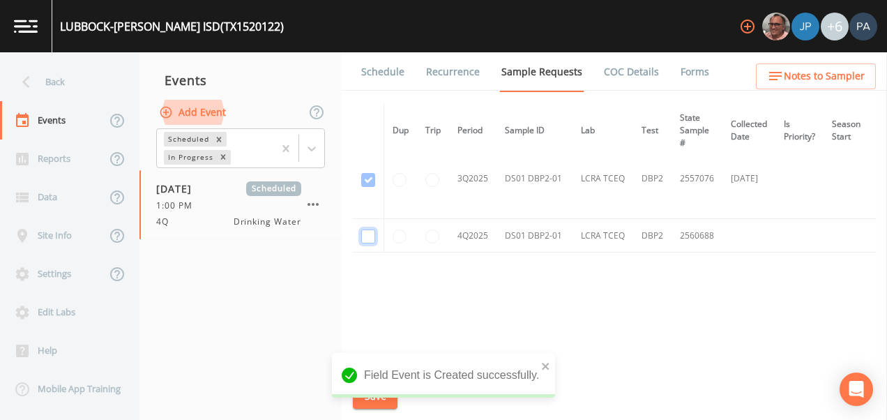
click at [367, 231] on input "checkbox" at bounding box center [368, 236] width 14 height 14
checkbox input "true"
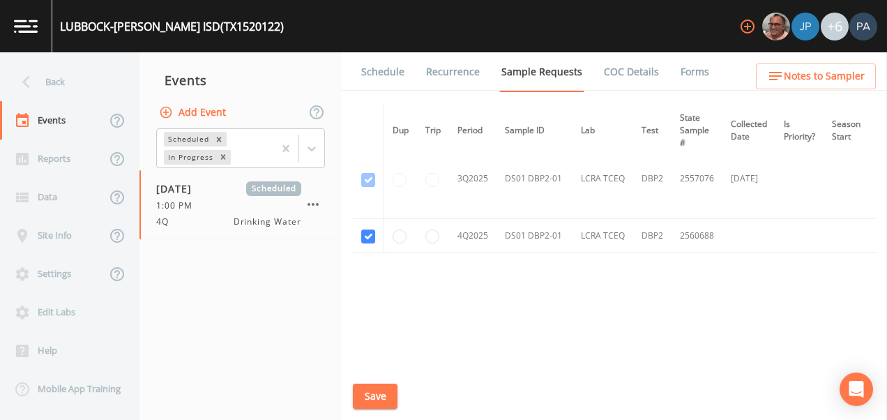
click at [378, 392] on button "Save" at bounding box center [375, 396] width 45 height 26
click at [386, 65] on link "Schedule" at bounding box center [382, 71] width 47 height 39
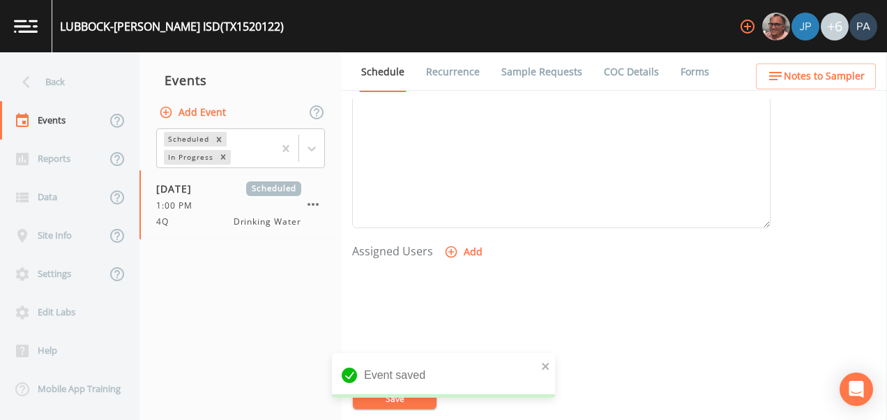
scroll to position [563, 0]
click at [445, 147] on icon "button" at bounding box center [451, 149] width 14 height 14
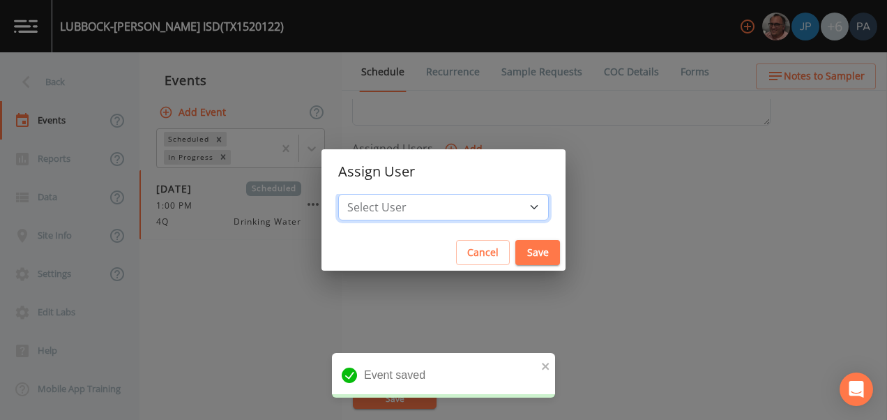
click at [455, 203] on select "Select User [PERSON_NAME] [PERSON_NAME] [PERSON_NAME] [PERSON_NAME] [PERSON_NAM…" at bounding box center [443, 207] width 210 height 26
select select "89eca224-83f1-4c08-b513-3d512749bff6"
click at [382, 194] on select "Select User [PERSON_NAME] [PERSON_NAME] [PERSON_NAME] [PERSON_NAME] [PERSON_NAM…" at bounding box center [443, 207] width 210 height 26
click at [515, 261] on button "Save" at bounding box center [537, 253] width 45 height 26
select select
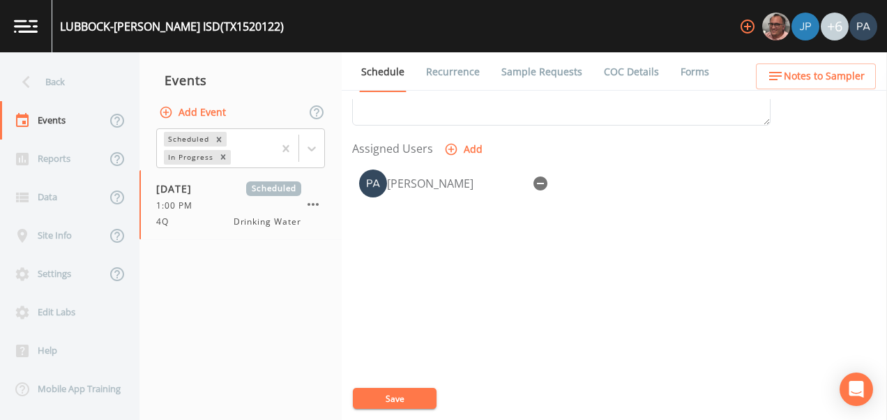
click at [407, 392] on button "Save" at bounding box center [395, 398] width 84 height 21
click at [66, 68] on div "Back" at bounding box center [62, 82] width 125 height 38
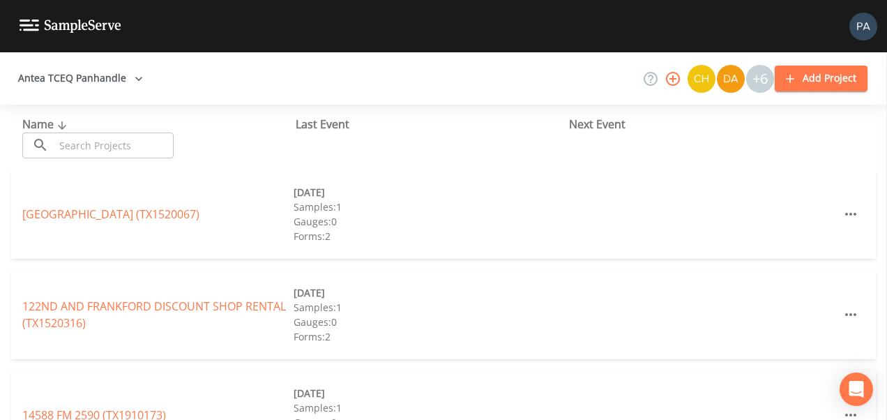
drag, startPoint x: 100, startPoint y: 118, endPoint x: 100, endPoint y: 137, distance: 18.8
click at [101, 127] on div "Name ​ ​" at bounding box center [158, 137] width 273 height 43
click at [100, 137] on input "text" at bounding box center [113, 145] width 119 height 26
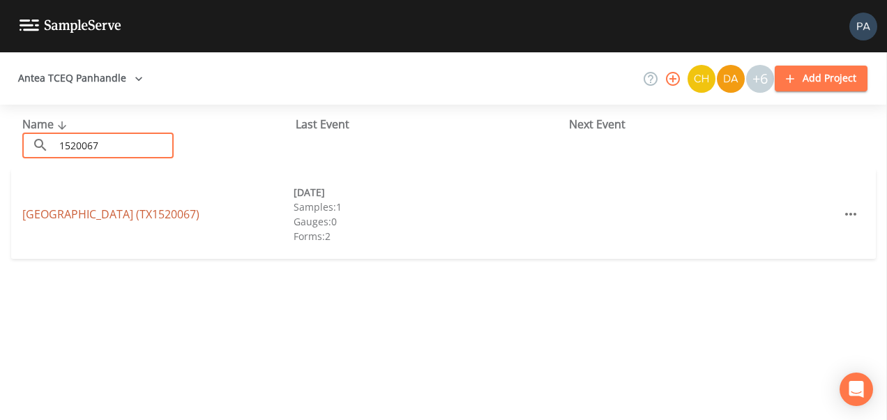
type input "1520067"
click at [155, 212] on link "[GEOGRAPHIC_DATA] (TX1520067)" at bounding box center [110, 213] width 177 height 15
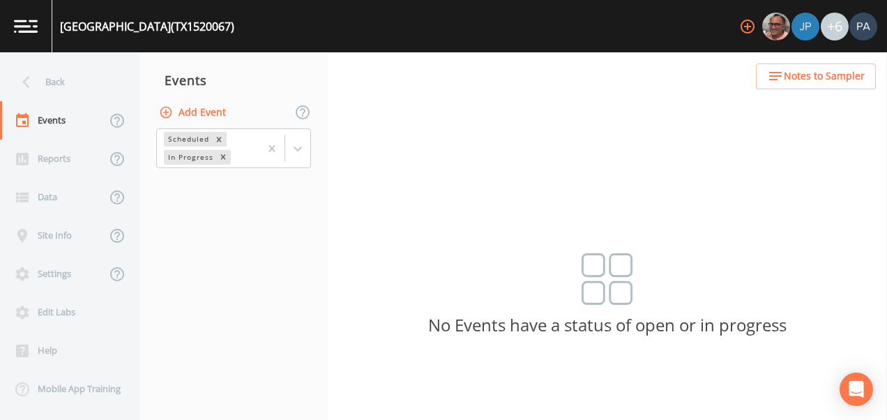
click at [212, 109] on button "Add Event" at bounding box center [193, 113] width 75 height 26
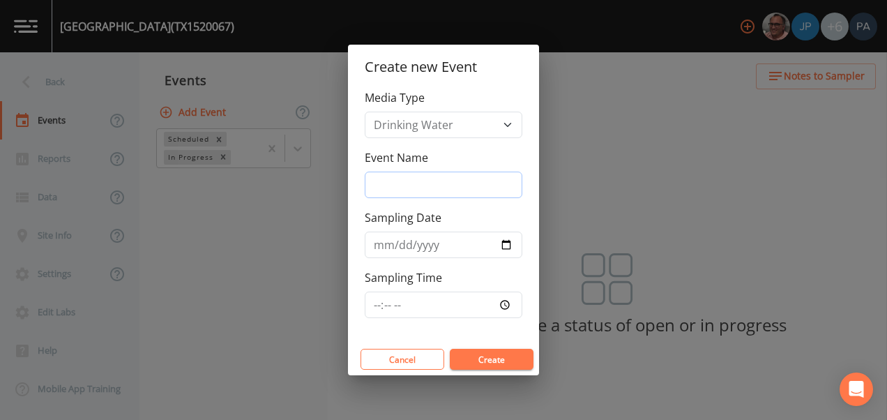
click at [416, 175] on input "Event Name" at bounding box center [444, 184] width 158 height 26
type input "4Q"
type input "[DATE]"
click at [378, 309] on input "Sampling Time" at bounding box center [444, 304] width 158 height 26
type input "13:30"
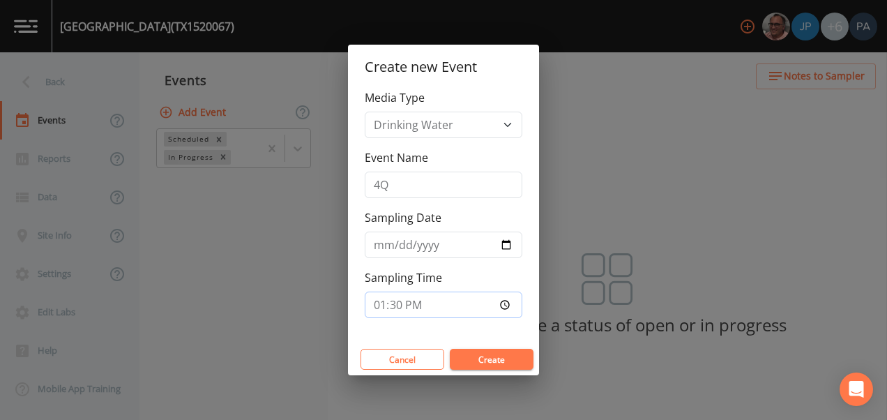
click at [450, 349] on button "Create" at bounding box center [492, 359] width 84 height 21
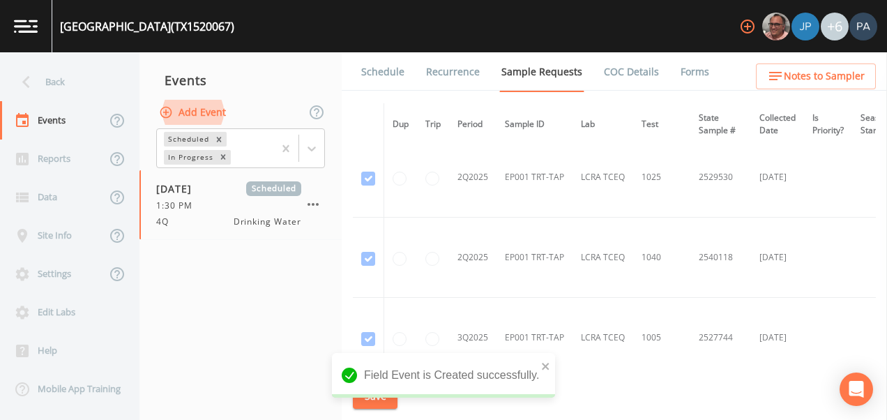
scroll to position [2481, 0]
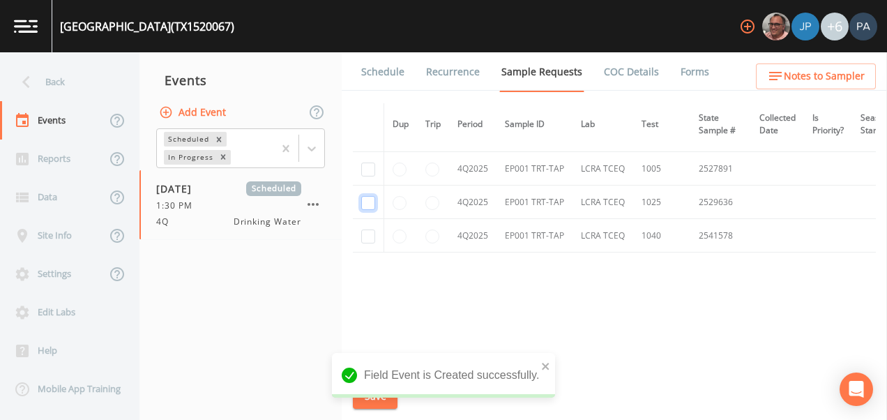
click at [361, 199] on input "checkbox" at bounding box center [368, 203] width 14 height 14
checkbox input "true"
click at [369, 229] on input "checkbox" at bounding box center [368, 236] width 14 height 14
checkbox input "true"
click at [369, 165] on input "checkbox" at bounding box center [368, 169] width 14 height 14
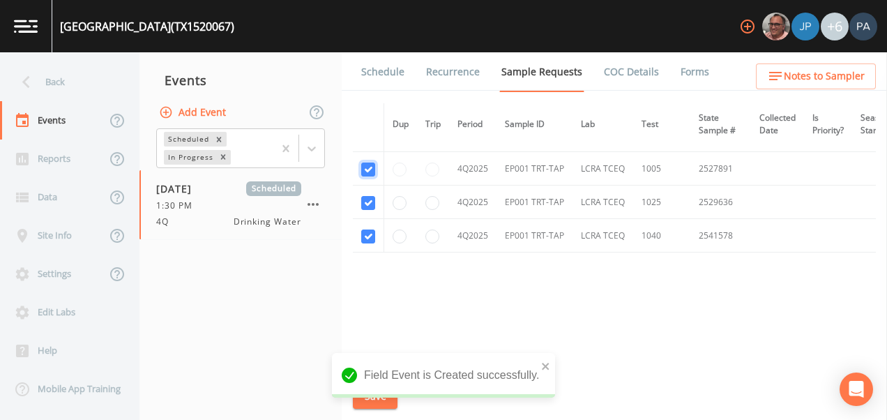
checkbox input "true"
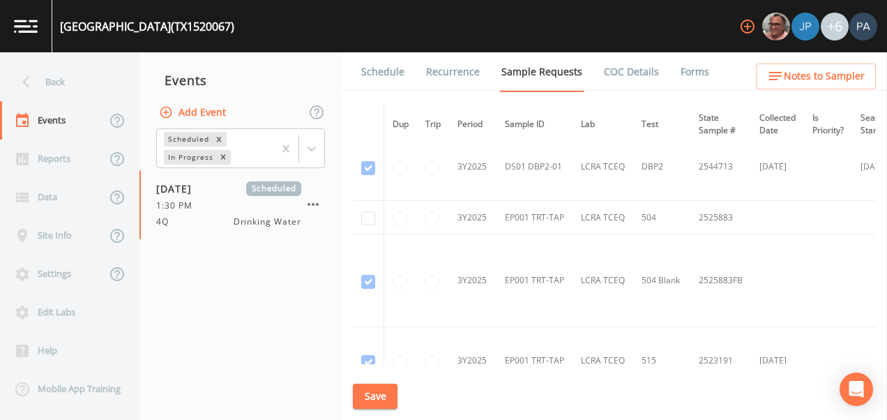
scroll to position [1078, 0]
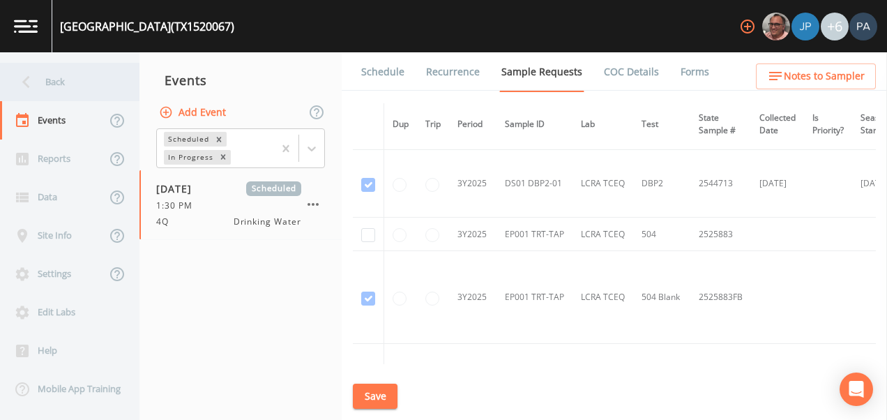
click at [47, 84] on div "Back" at bounding box center [62, 82] width 125 height 38
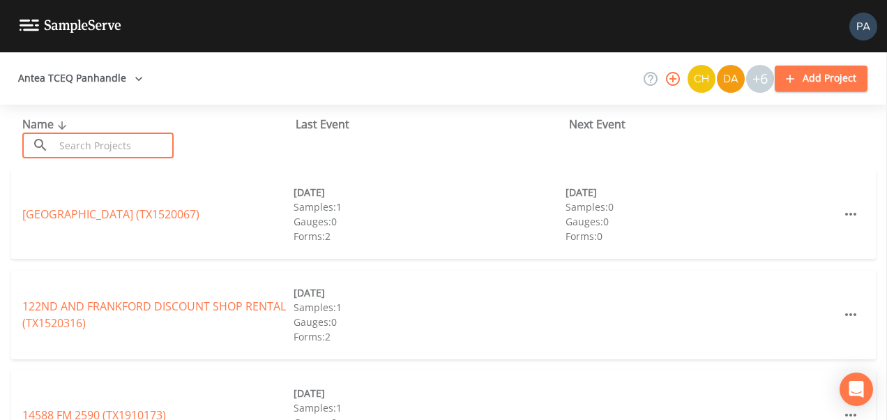
click at [82, 147] on input "text" at bounding box center [113, 145] width 119 height 26
click at [106, 212] on link "[GEOGRAPHIC_DATA] (TX1520067)" at bounding box center [110, 213] width 177 height 15
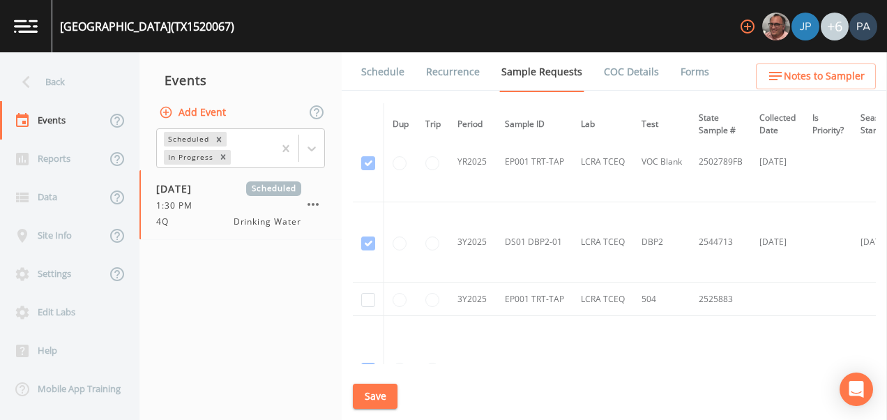
scroll to position [1296, 0]
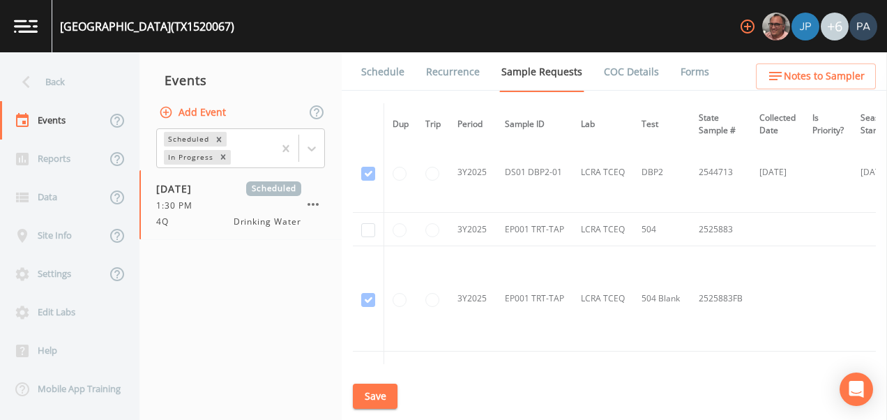
drag, startPoint x: 372, startPoint y: 304, endPoint x: 362, endPoint y: 304, distance: 10.5
click at [372, 304] on td at bounding box center [368, 298] width 31 height 105
click at [361, 303] on td at bounding box center [368, 298] width 31 height 105
click at [304, 302] on nav "Events Add Event Scheduled In Progress [DATE] Scheduled 1:30 PM 4Q Drinking Wat…" at bounding box center [240, 235] width 202 height 367
